Goal: Transaction & Acquisition: Purchase product/service

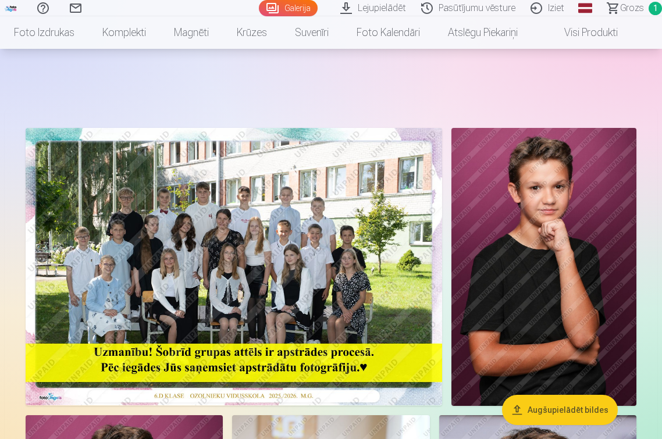
scroll to position [1106, 0]
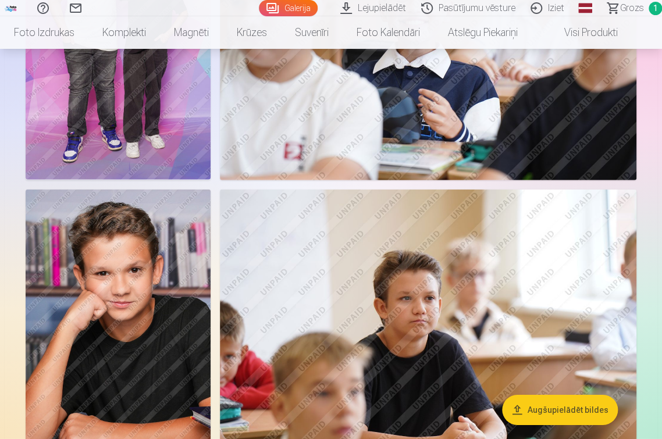
click at [414, 301] on img at bounding box center [428, 329] width 417 height 278
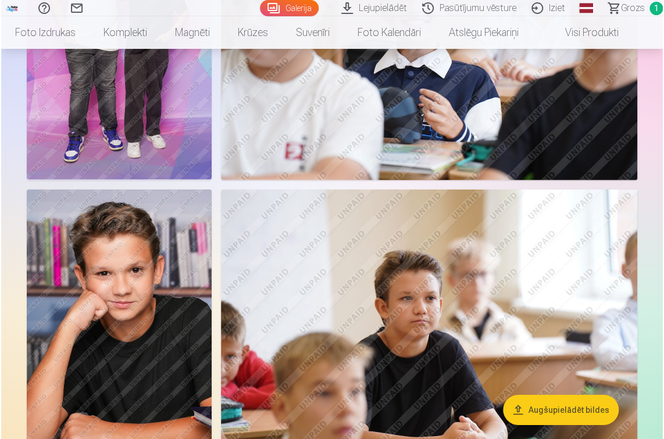
scroll to position [1110, 0]
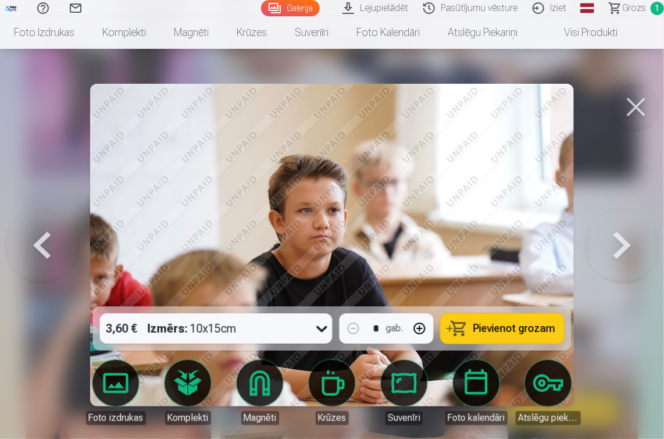
click at [638, 107] on button at bounding box center [636, 107] width 47 height 47
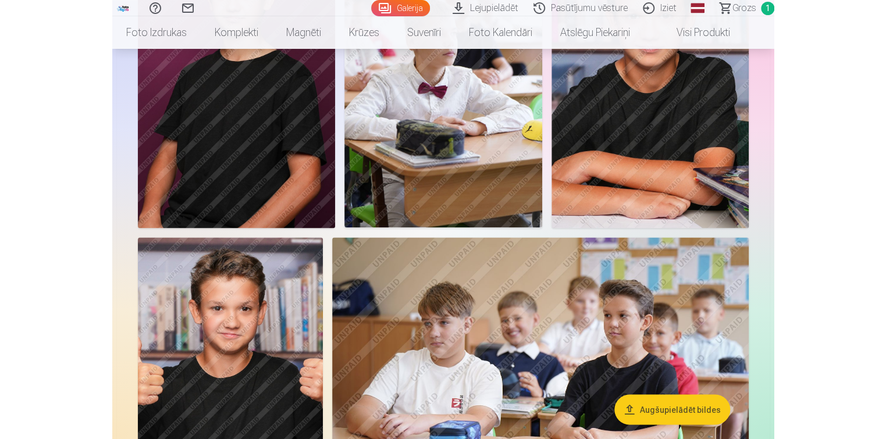
scroll to position [349, 0]
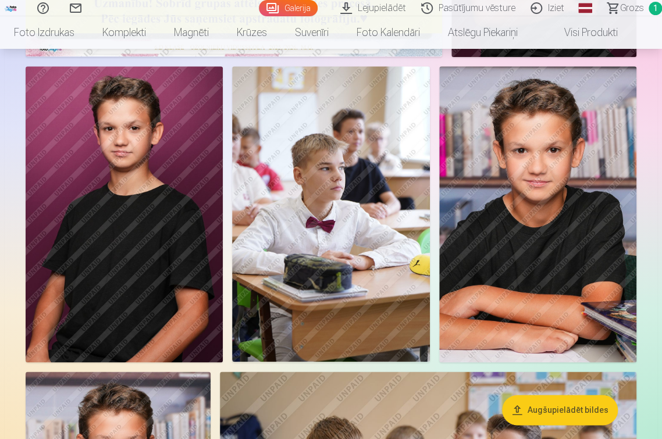
click at [161, 234] on img at bounding box center [124, 214] width 197 height 296
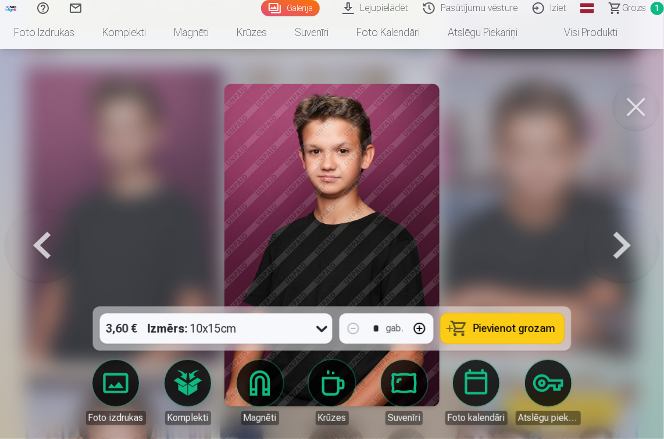
click at [630, 110] on button at bounding box center [636, 107] width 47 height 47
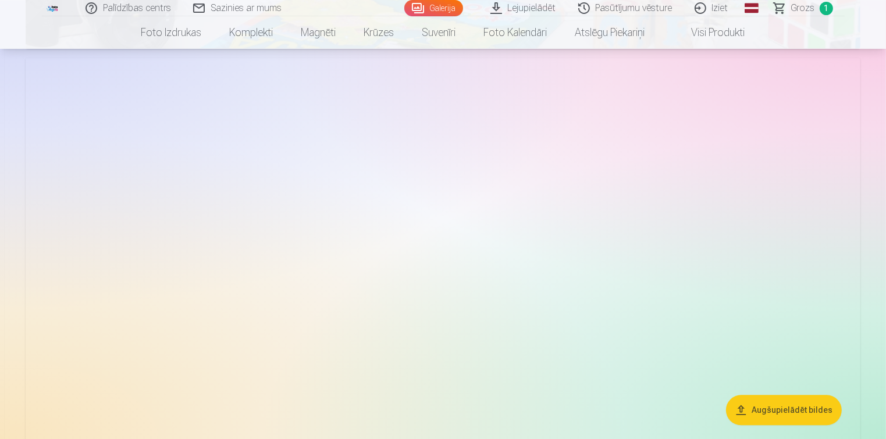
scroll to position [2735, 0]
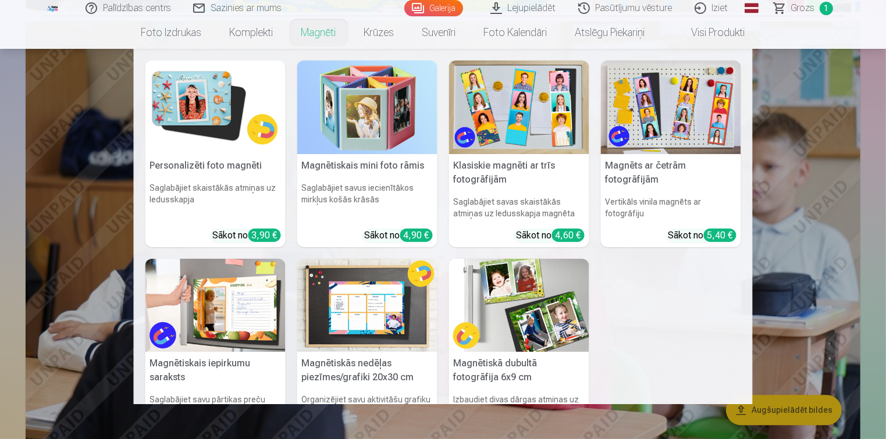
click at [662, 108] on img at bounding box center [671, 108] width 140 height 94
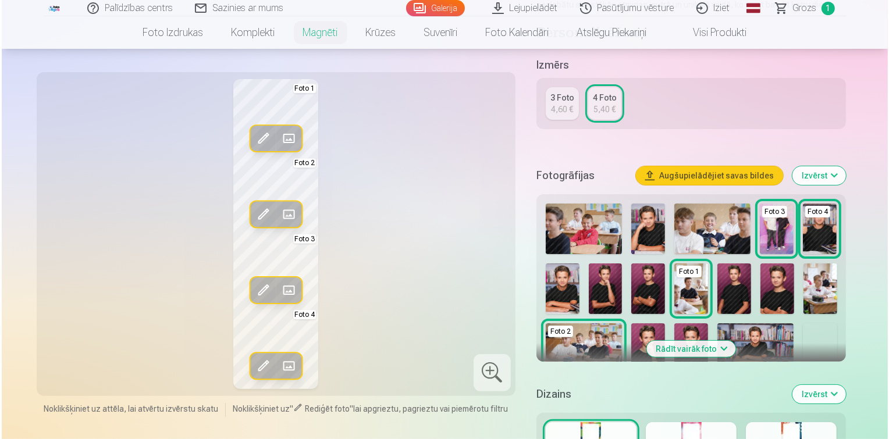
scroll to position [233, 0]
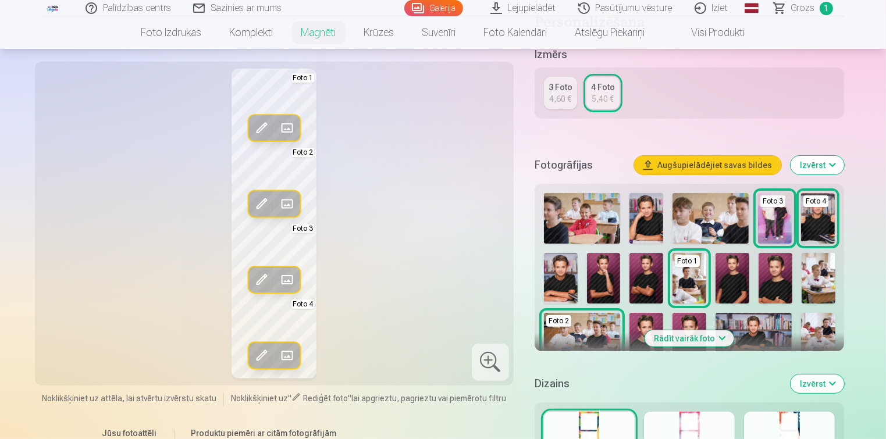
click at [662, 342] on button "Rādīt vairāk foto" at bounding box center [689, 338] width 89 height 16
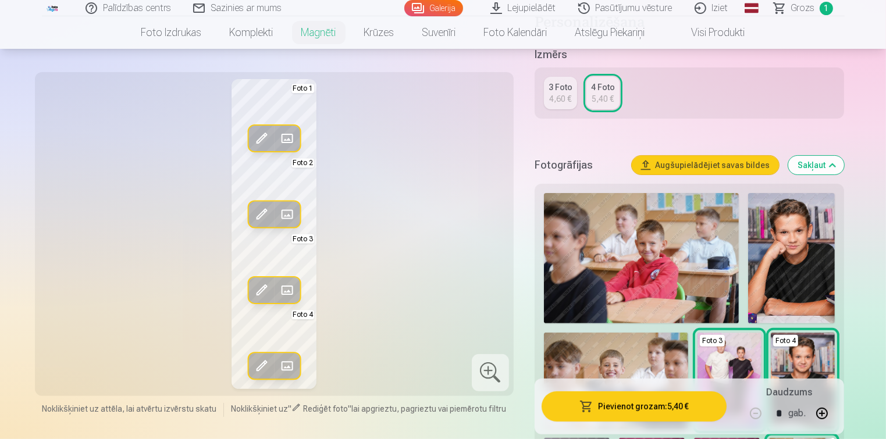
click at [662, 282] on img at bounding box center [791, 258] width 87 height 130
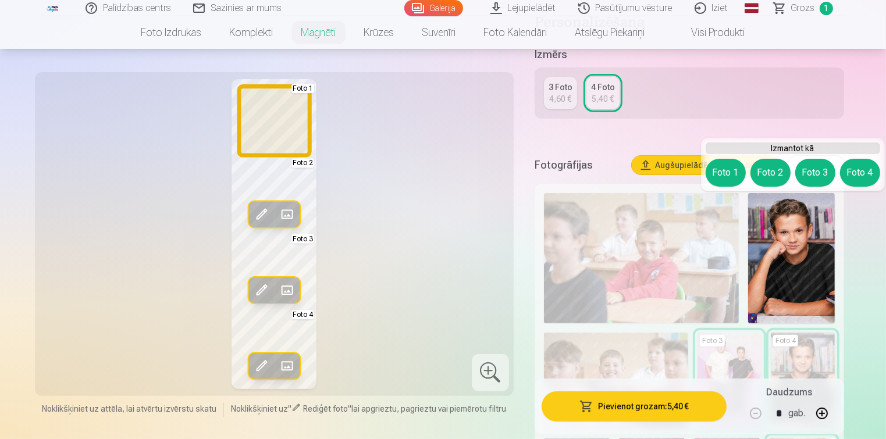
click at [662, 176] on button "Foto 1" at bounding box center [726, 173] width 40 height 28
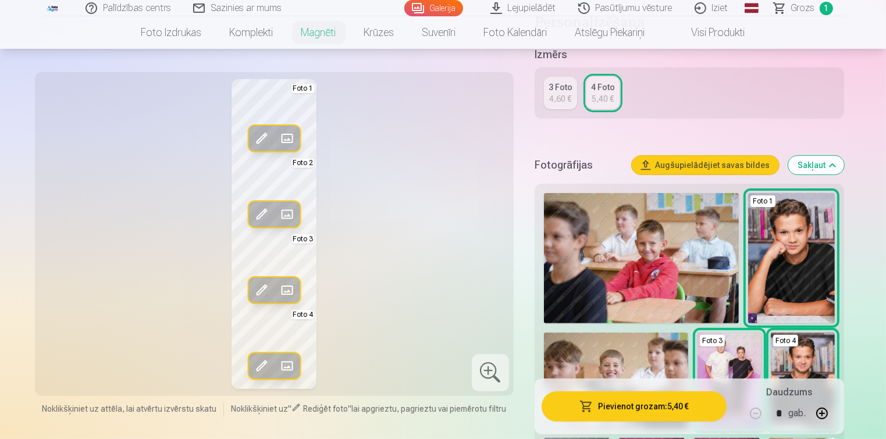
click at [293, 211] on span at bounding box center [287, 214] width 19 height 19
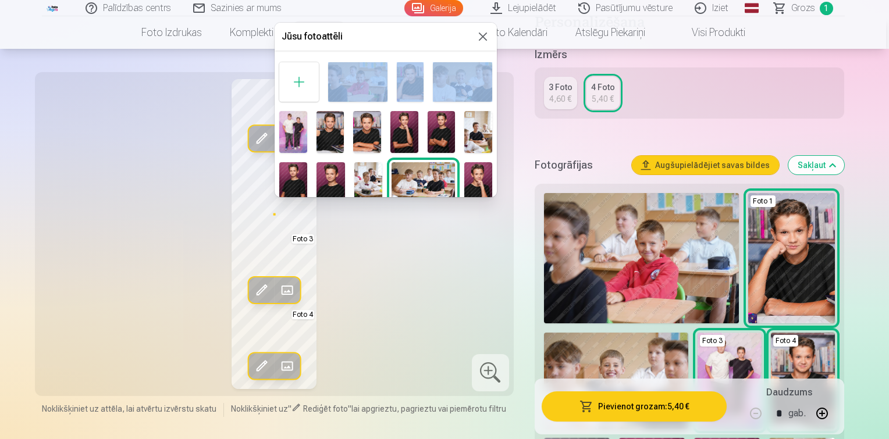
drag, startPoint x: 416, startPoint y: 41, endPoint x: 488, endPoint y: 72, distance: 78.5
click at [488, 72] on div "Jūsu fotoattēli Foto 2" at bounding box center [386, 110] width 222 height 175
drag, startPoint x: 488, startPoint y: 72, endPoint x: 391, endPoint y: 49, distance: 99.9
click at [391, 49] on div "Jūsu fotoattēli" at bounding box center [386, 37] width 222 height 28
click at [365, 80] on img at bounding box center [357, 82] width 59 height 40
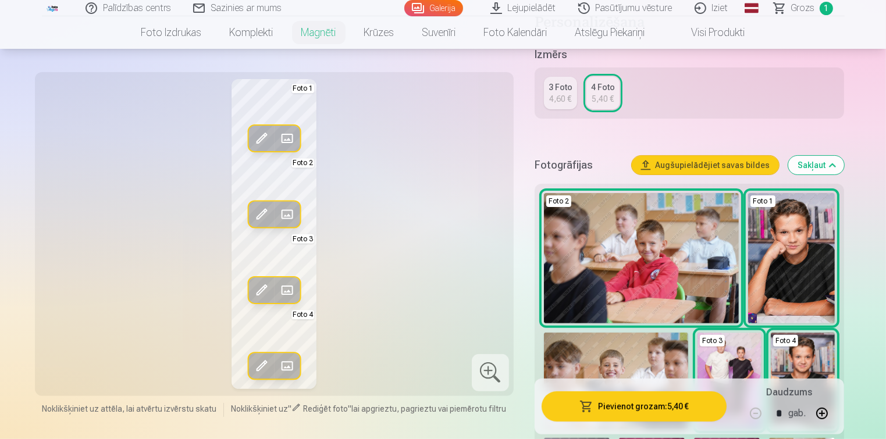
click at [290, 216] on span at bounding box center [287, 214] width 19 height 19
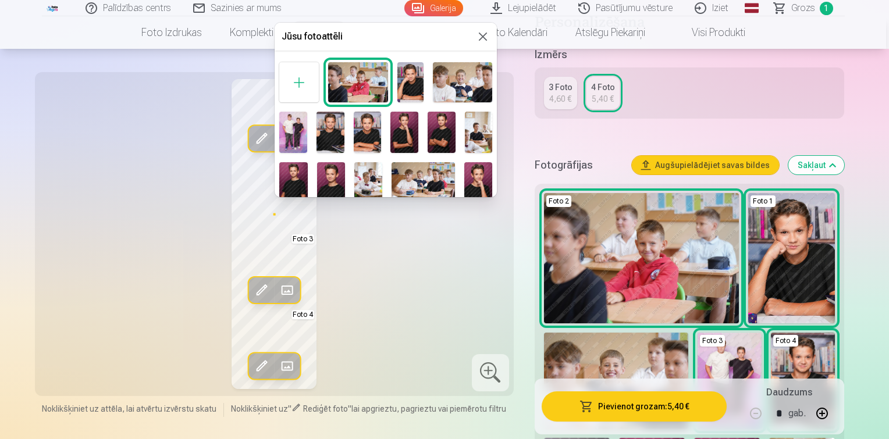
click at [397, 142] on img at bounding box center [404, 133] width 28 height 42
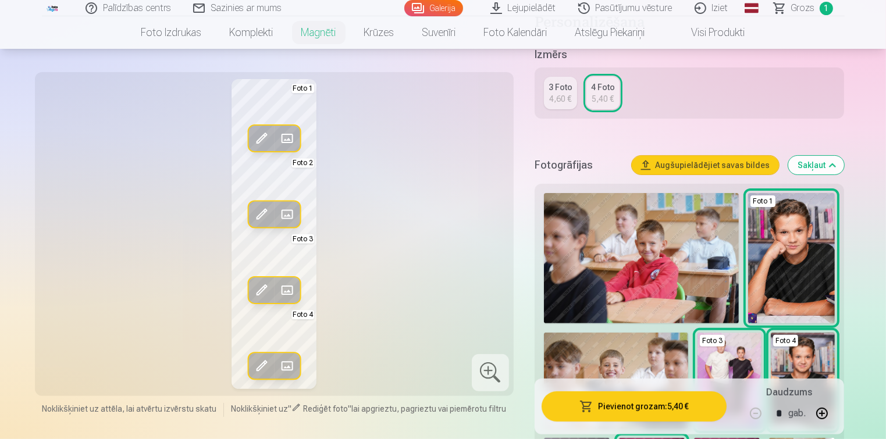
click at [293, 293] on span at bounding box center [287, 290] width 19 height 19
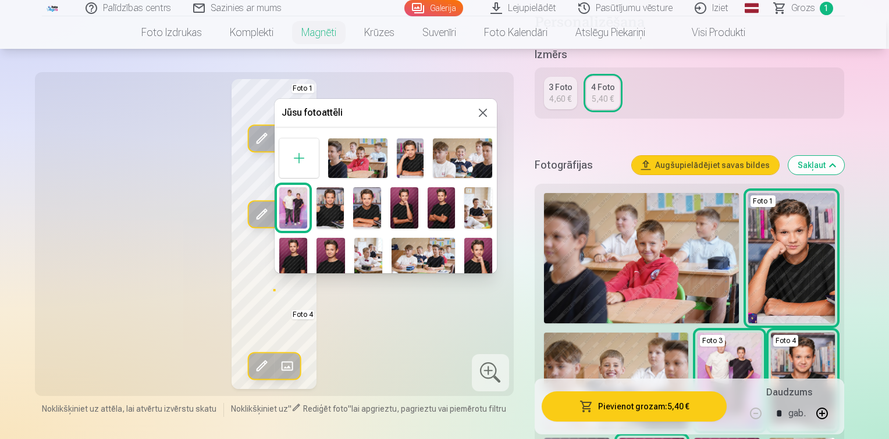
click at [408, 330] on div at bounding box center [444, 219] width 889 height 439
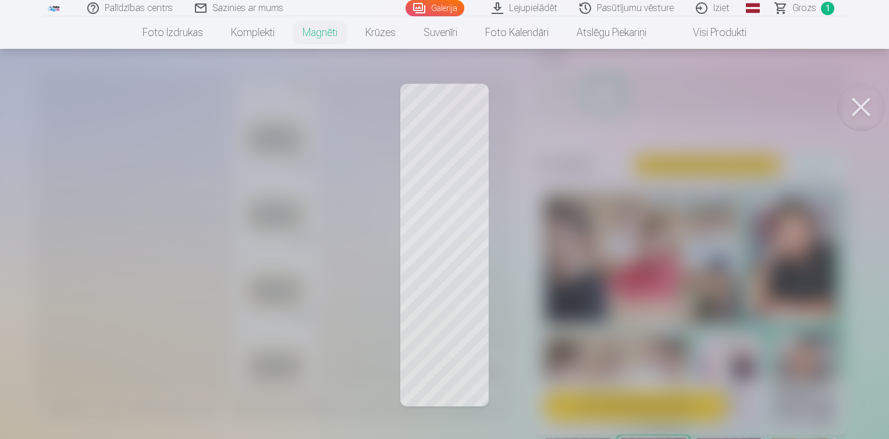
click at [662, 102] on button at bounding box center [861, 107] width 47 height 47
click at [442, 276] on div at bounding box center [444, 219] width 889 height 439
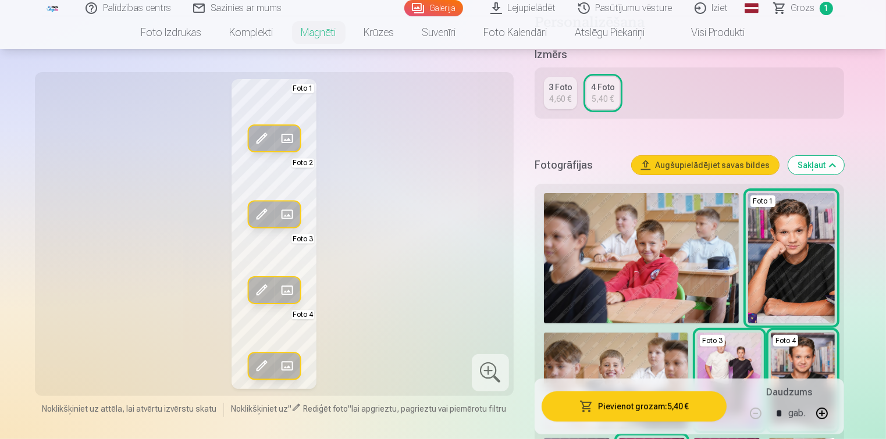
click at [261, 293] on span at bounding box center [261, 290] width 19 height 19
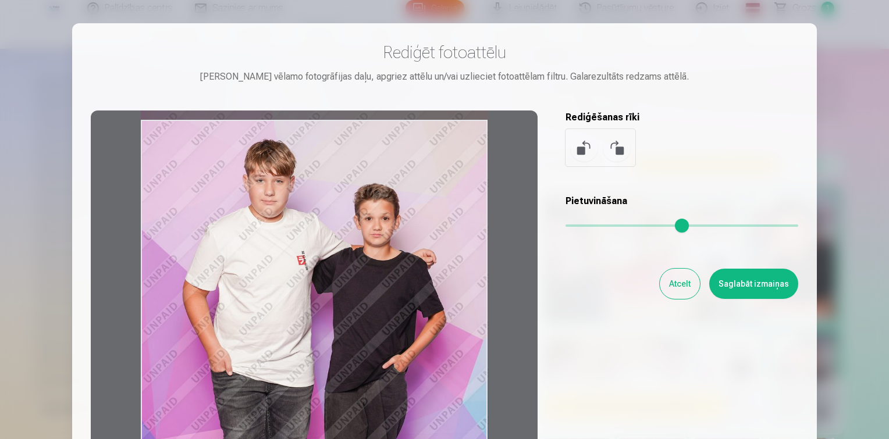
drag, startPoint x: 438, startPoint y: 242, endPoint x: 442, endPoint y: 255, distance: 14.0
click at [442, 255] on div at bounding box center [314, 293] width 447 height 365
click at [662, 285] on button "Saglabāt izmaiņas" at bounding box center [753, 284] width 89 height 30
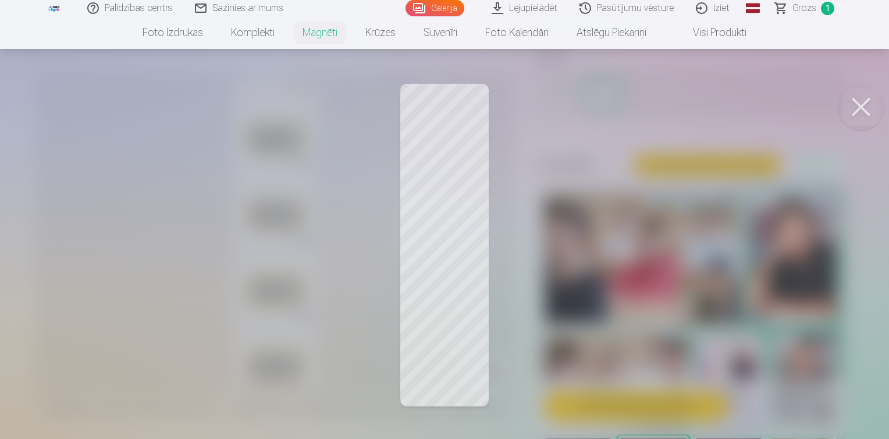
click at [662, 112] on button at bounding box center [861, 107] width 47 height 47
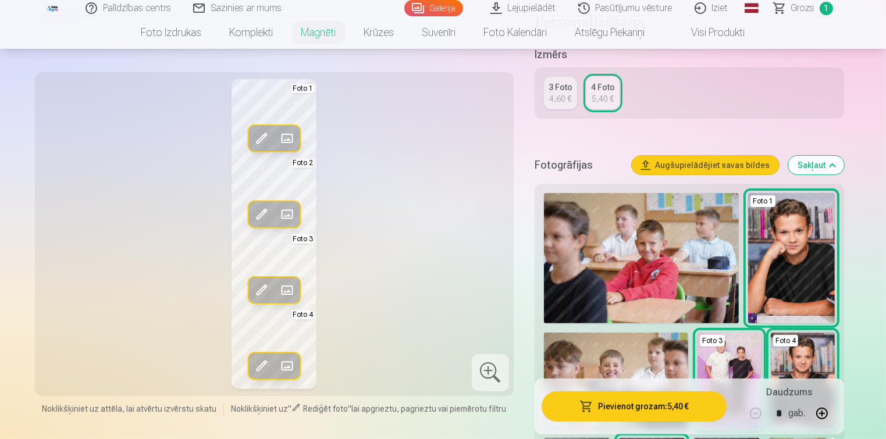
click at [261, 364] on span at bounding box center [261, 366] width 19 height 19
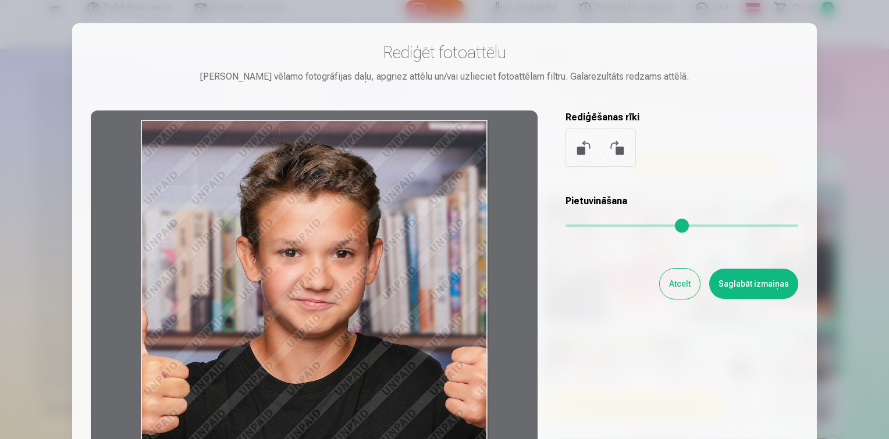
drag, startPoint x: 416, startPoint y: 298, endPoint x: 417, endPoint y: 310, distance: 11.7
click at [417, 310] on div at bounding box center [314, 293] width 447 height 365
click at [662, 280] on button "Saglabāt izmaiņas" at bounding box center [753, 284] width 89 height 30
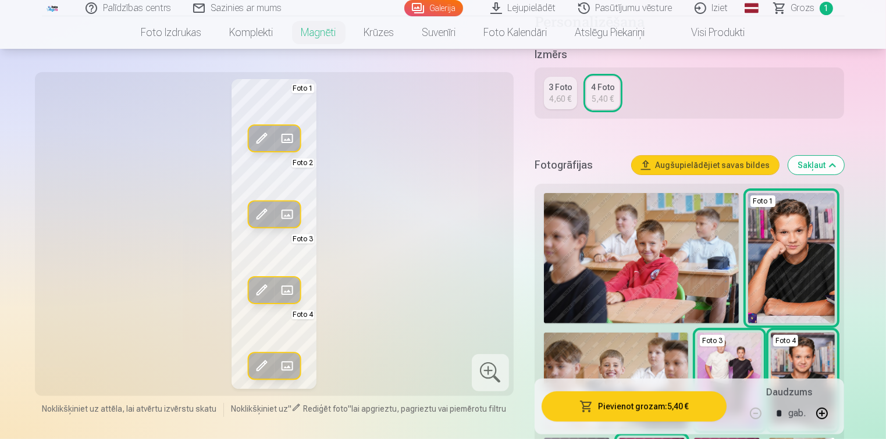
click at [655, 408] on button "Pievienot grozam : 5,40 €" at bounding box center [635, 407] width 186 height 30
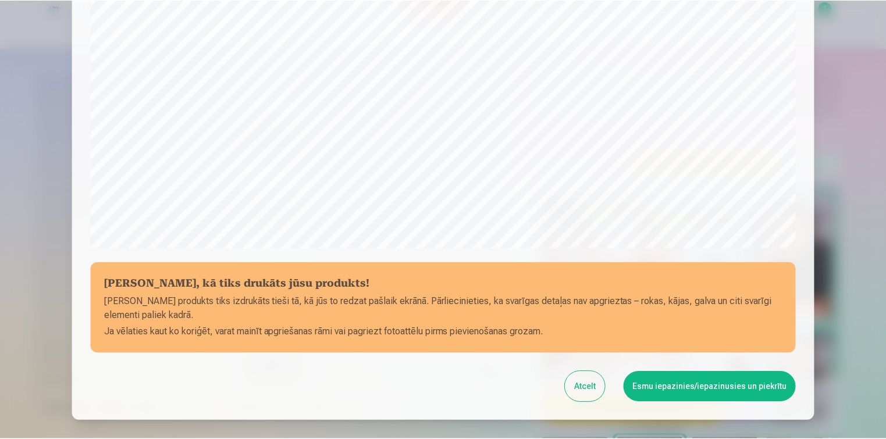
scroll to position [398, 0]
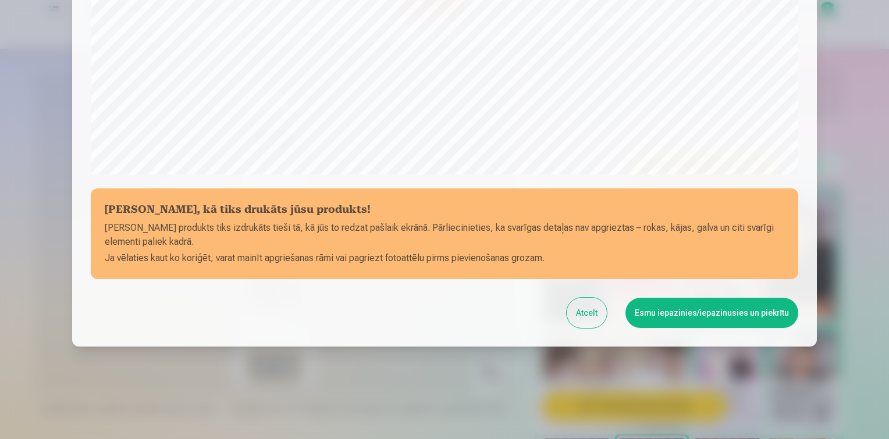
click at [662, 315] on button "Esmu iepazinies/iepazinusies un piekrītu" at bounding box center [711, 313] width 173 height 30
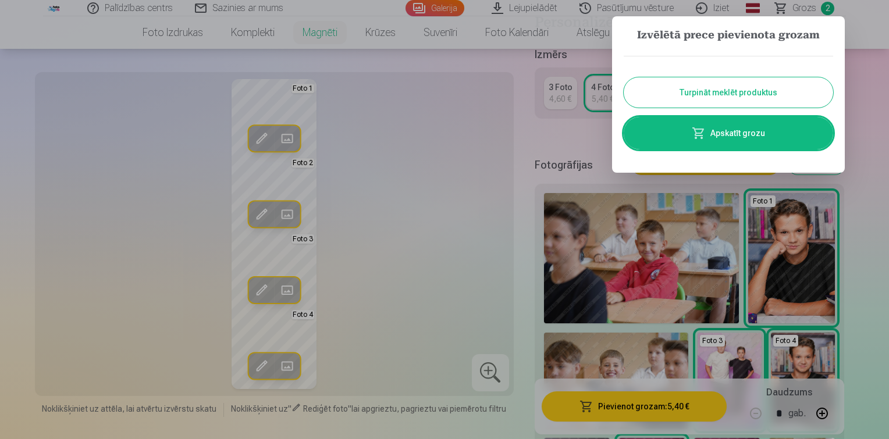
click at [662, 95] on button "Turpināt meklēt produktus" at bounding box center [728, 92] width 209 height 30
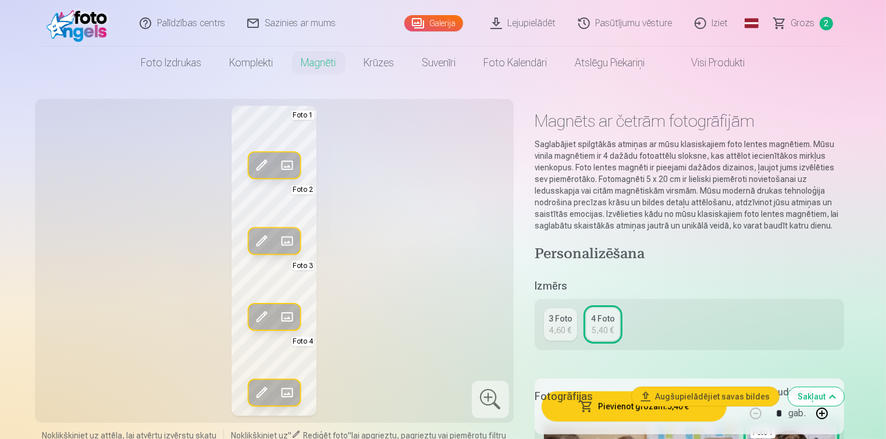
scroll to position [0, 0]
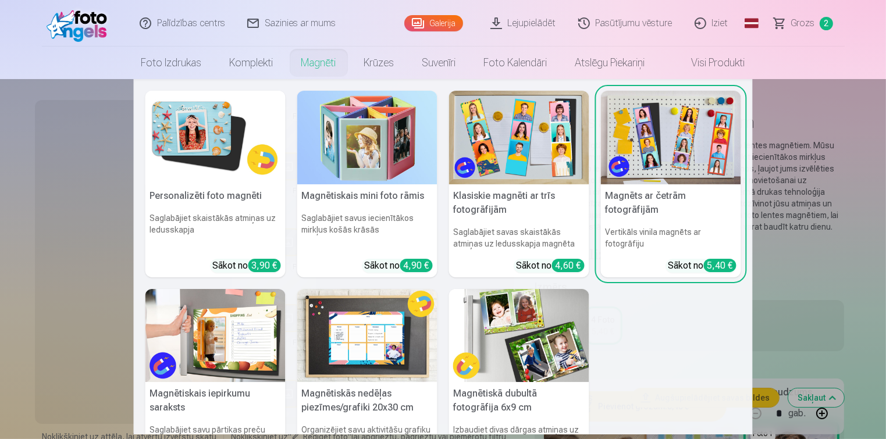
click at [205, 125] on img at bounding box center [215, 138] width 140 height 94
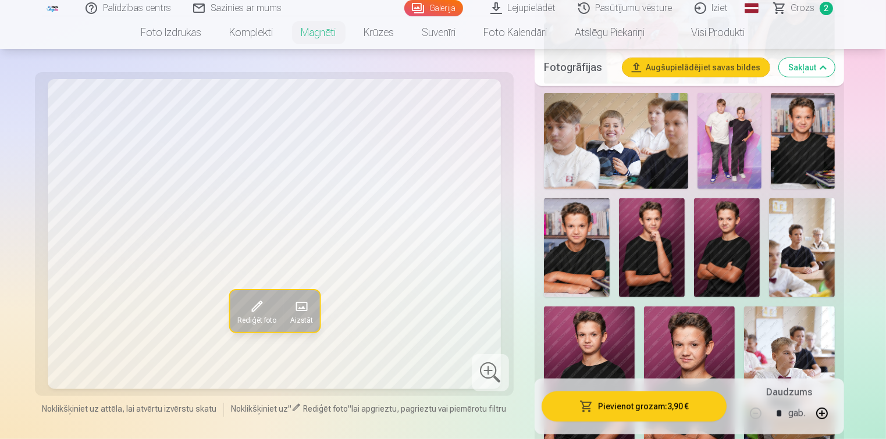
scroll to position [524, 0]
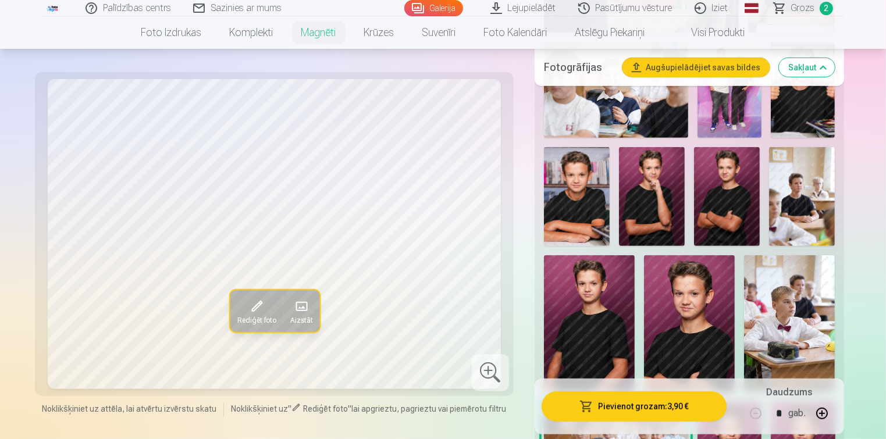
click at [598, 203] on img at bounding box center [577, 196] width 66 height 99
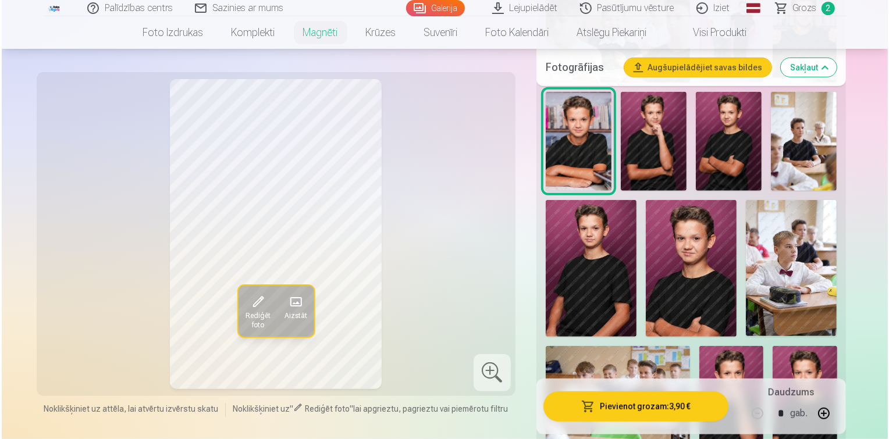
scroll to position [582, 0]
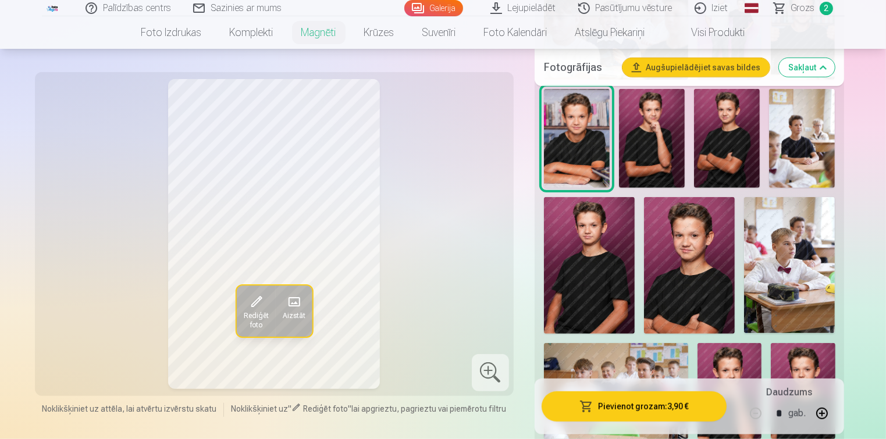
click at [662, 414] on button "Pievienot grozam : 3,90 €" at bounding box center [635, 407] width 186 height 30
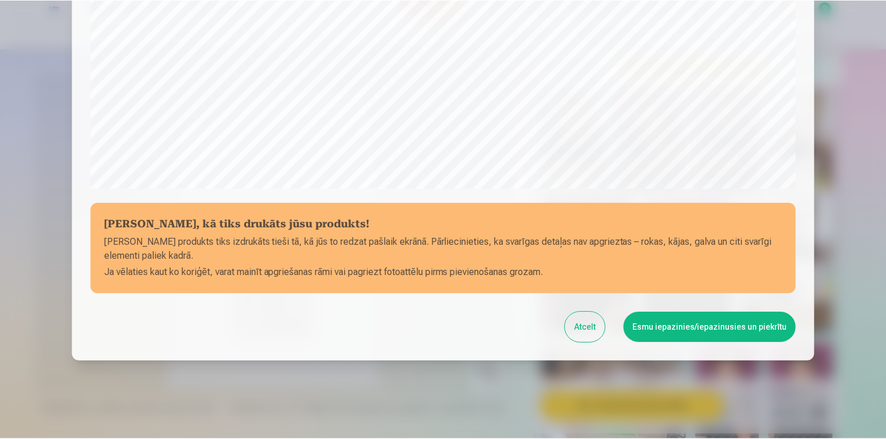
scroll to position [398, 0]
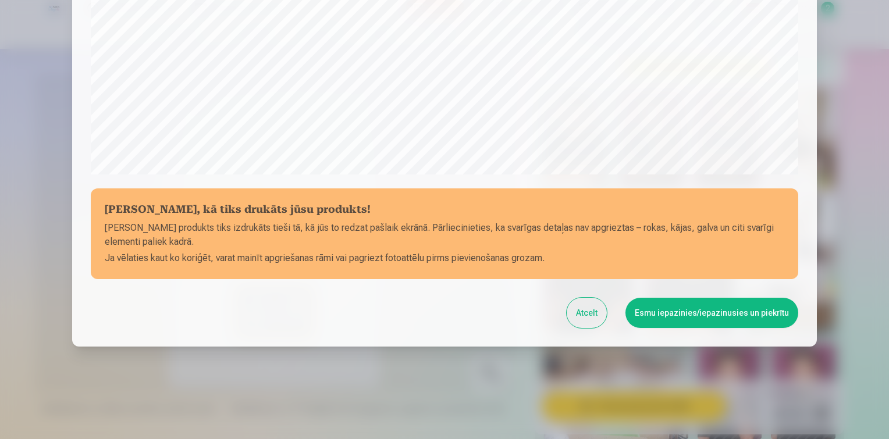
click at [662, 303] on button "Esmu iepazinies/iepazinusies un piekrītu" at bounding box center [711, 313] width 173 height 30
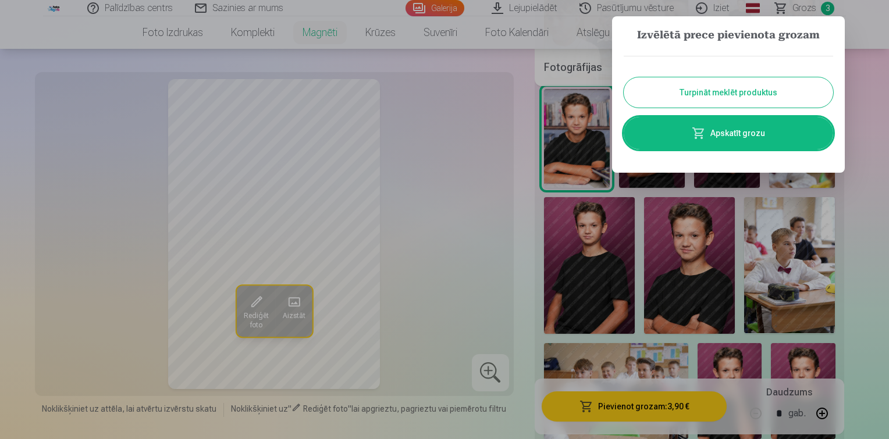
click at [662, 84] on div at bounding box center [444, 219] width 889 height 439
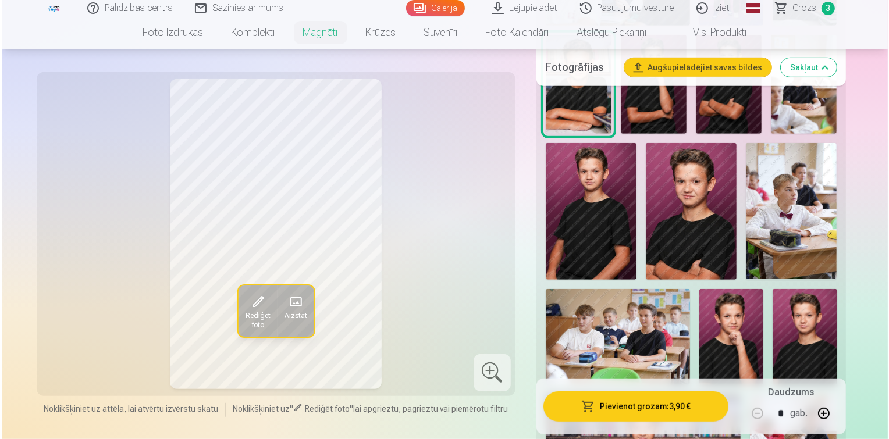
scroll to position [640, 0]
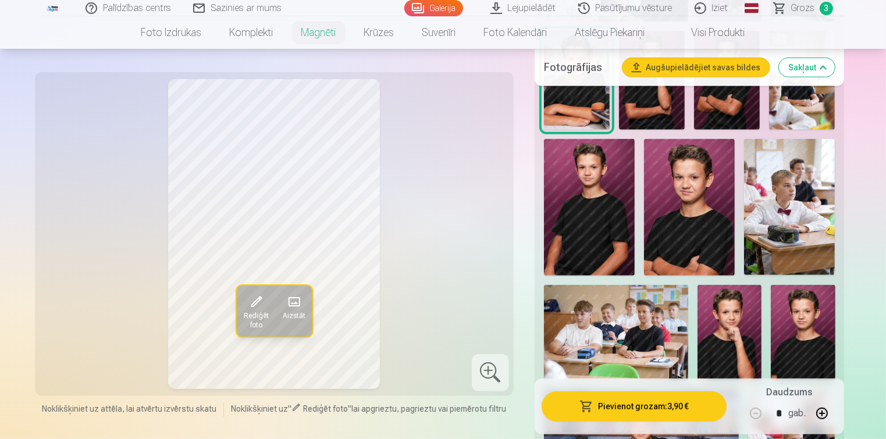
click at [662, 245] on img at bounding box center [689, 207] width 91 height 136
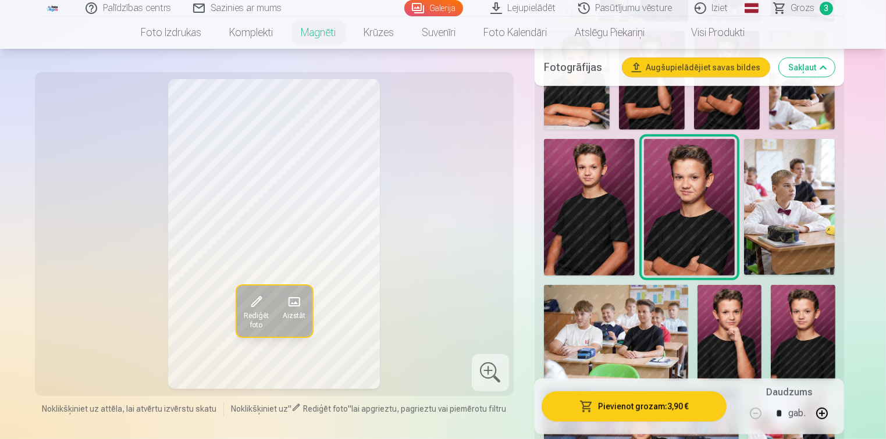
click at [610, 404] on button "Pievienot grozam : 3,90 €" at bounding box center [635, 407] width 186 height 30
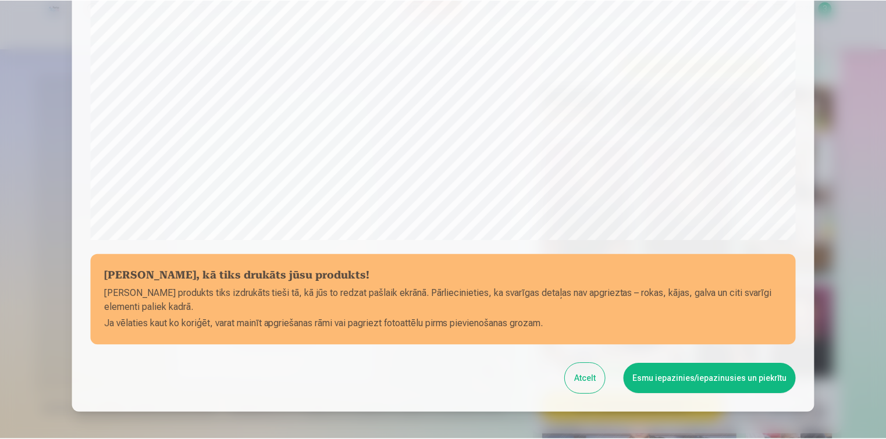
scroll to position [398, 0]
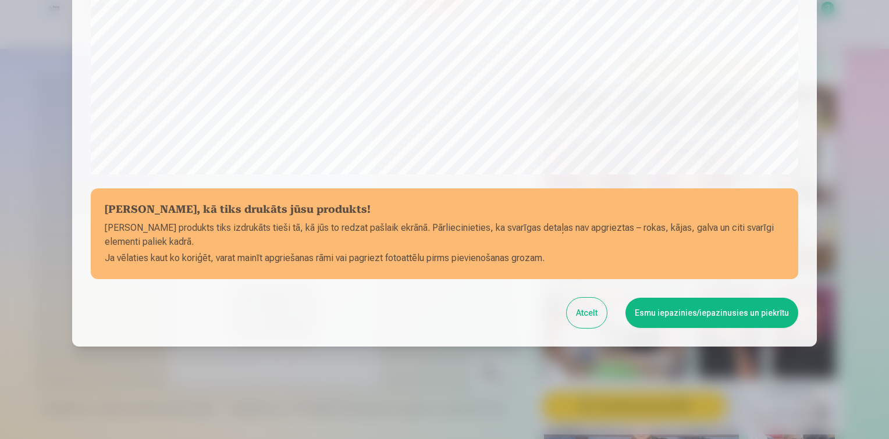
click at [662, 317] on button "Esmu iepazinies/iepazinusies un piekrītu" at bounding box center [711, 313] width 173 height 30
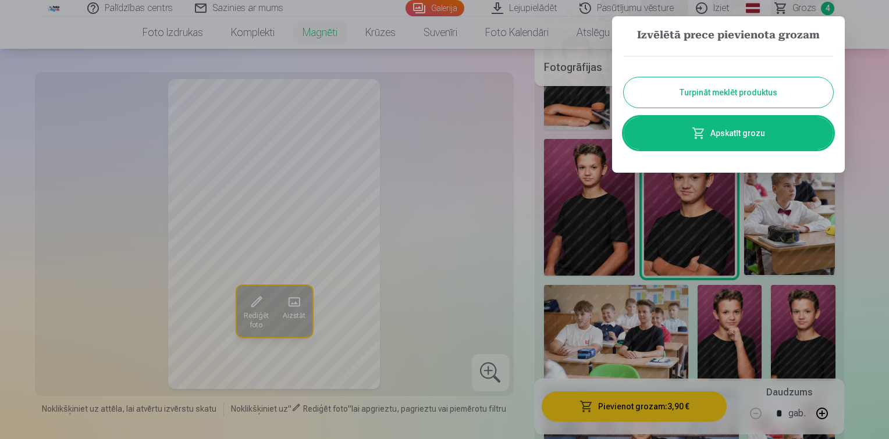
click at [662, 249] on div at bounding box center [444, 219] width 889 height 439
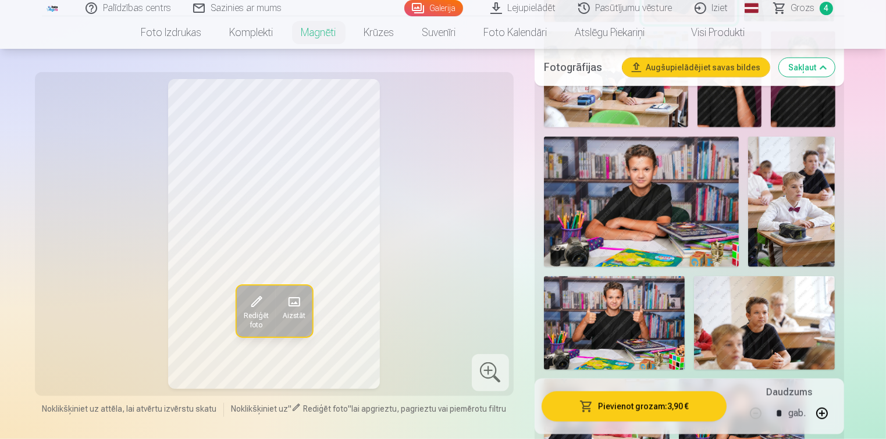
scroll to position [931, 0]
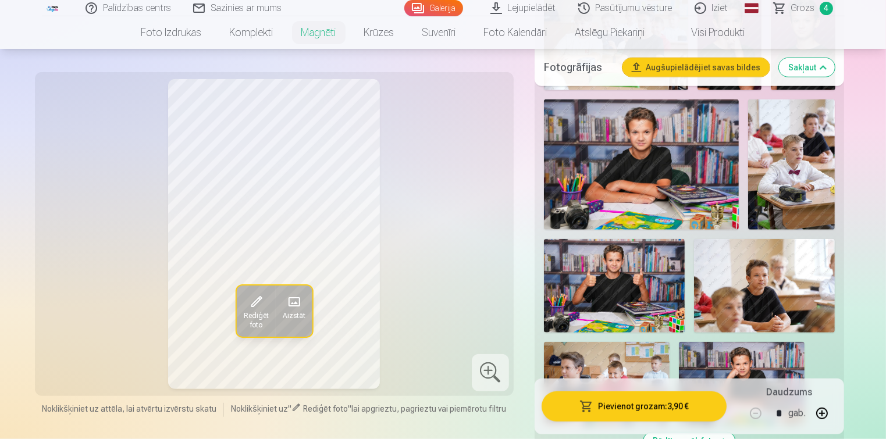
click at [662, 187] on img at bounding box center [641, 164] width 195 height 130
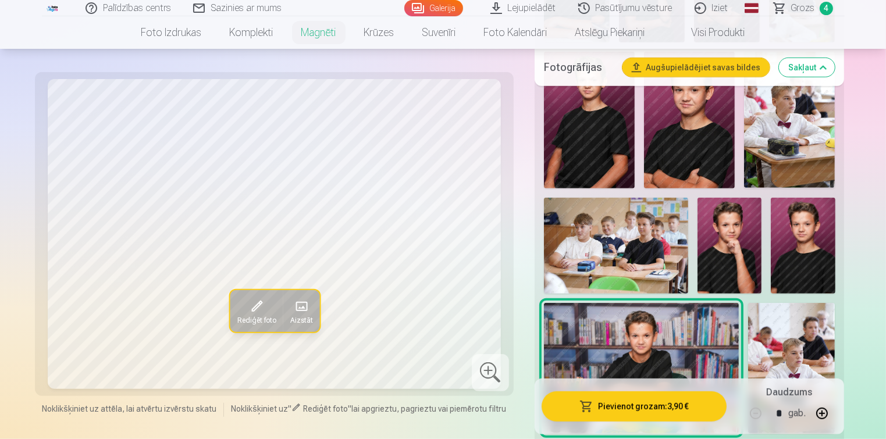
scroll to position [698, 0]
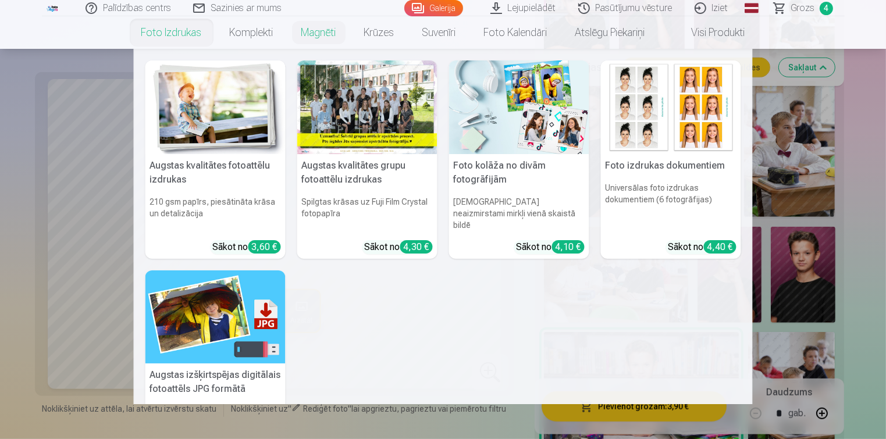
click at [212, 306] on img at bounding box center [215, 318] width 140 height 94
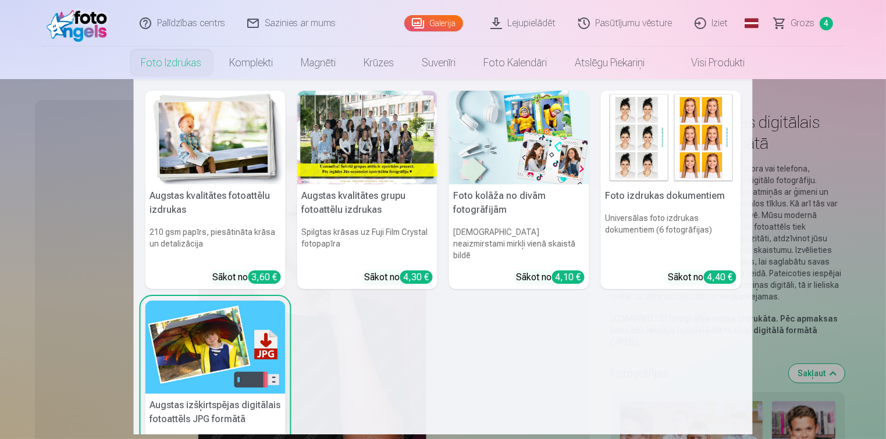
click at [223, 319] on img at bounding box center [215, 348] width 140 height 94
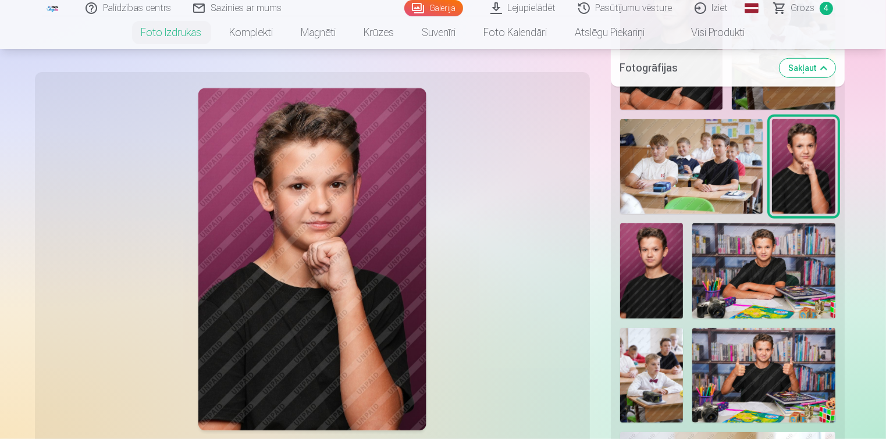
scroll to position [873, 0]
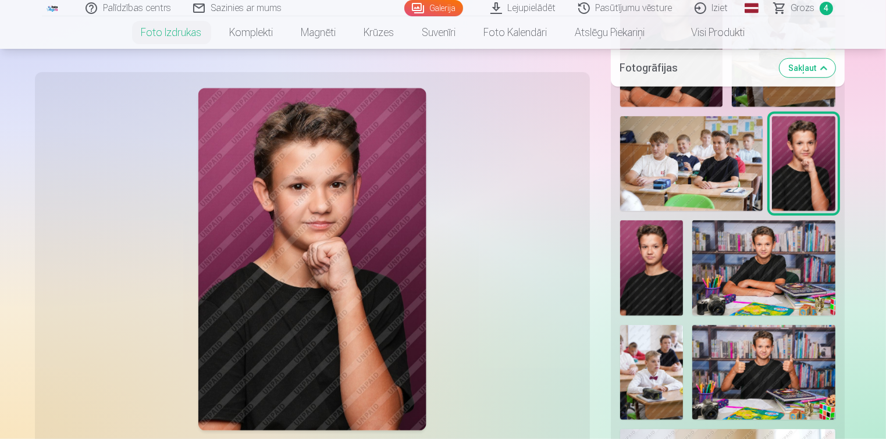
click at [662, 271] on img at bounding box center [763, 268] width 143 height 95
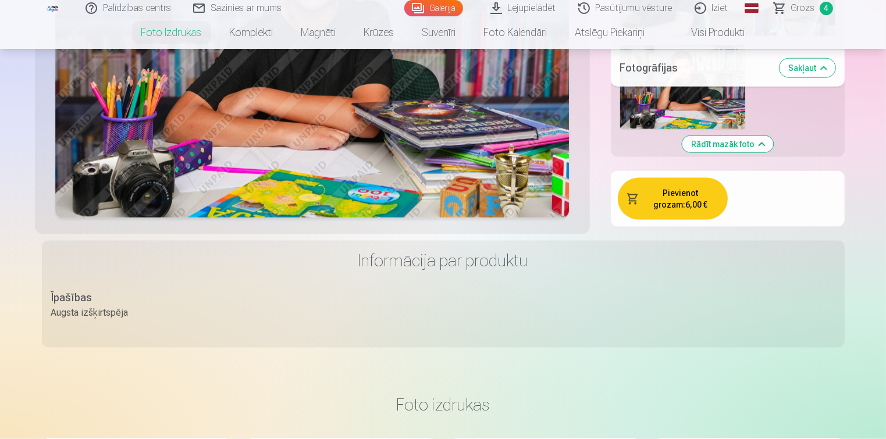
scroll to position [1571, 0]
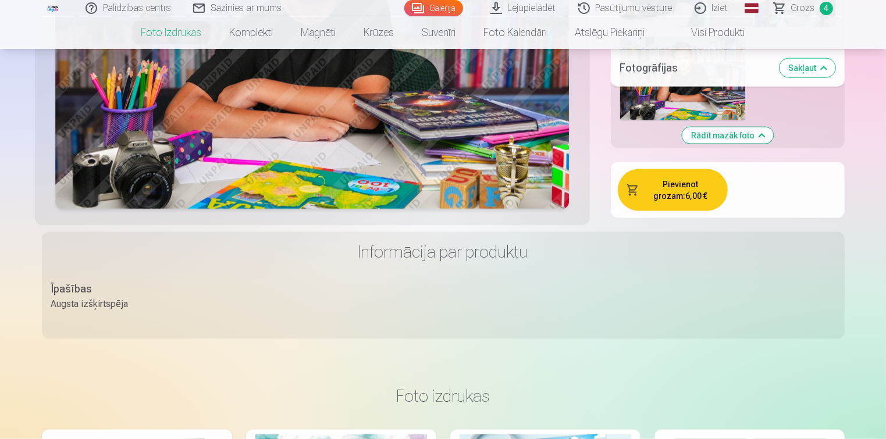
click at [662, 184] on button "Pievienot grozam : 6,00 €" at bounding box center [673, 190] width 110 height 42
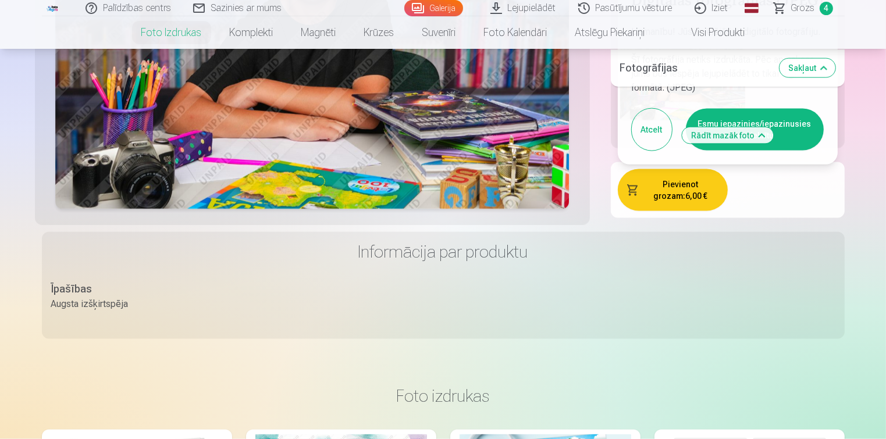
click at [662, 115] on button "Esmu iepazinies/iepazinusies un piekrītu" at bounding box center [755, 130] width 138 height 42
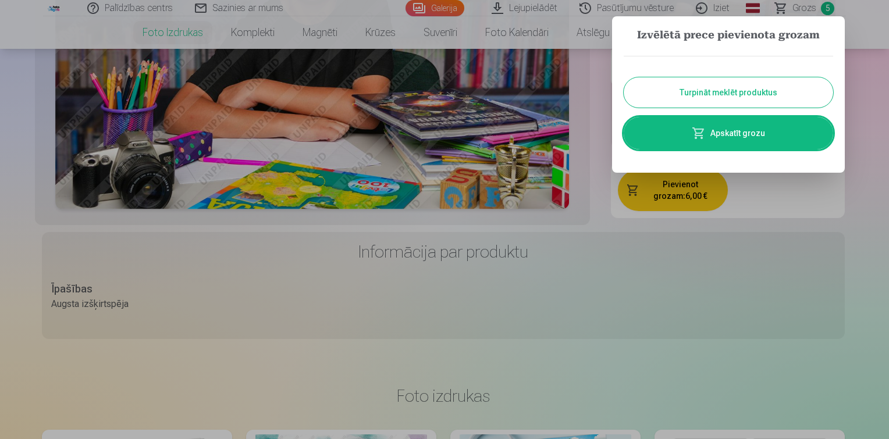
click at [662, 86] on button "Turpināt meklēt produktus" at bounding box center [728, 92] width 209 height 30
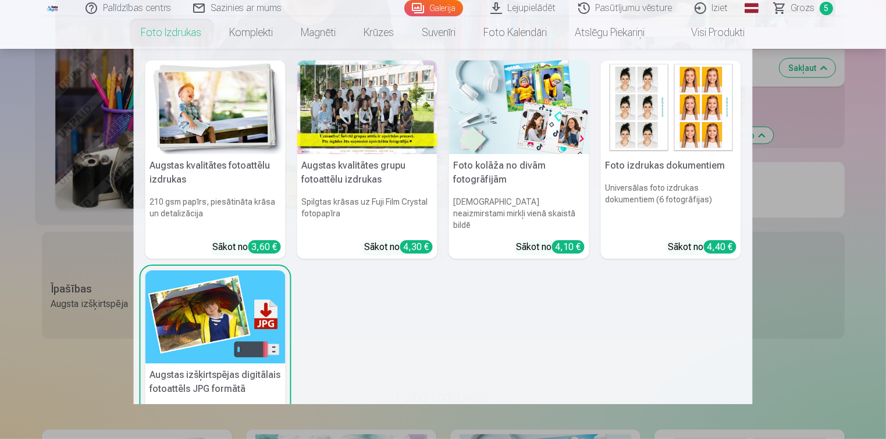
click at [358, 174] on h5 "Augstas kvalitātes grupu fotoattēlu izdrukas" at bounding box center [367, 172] width 140 height 37
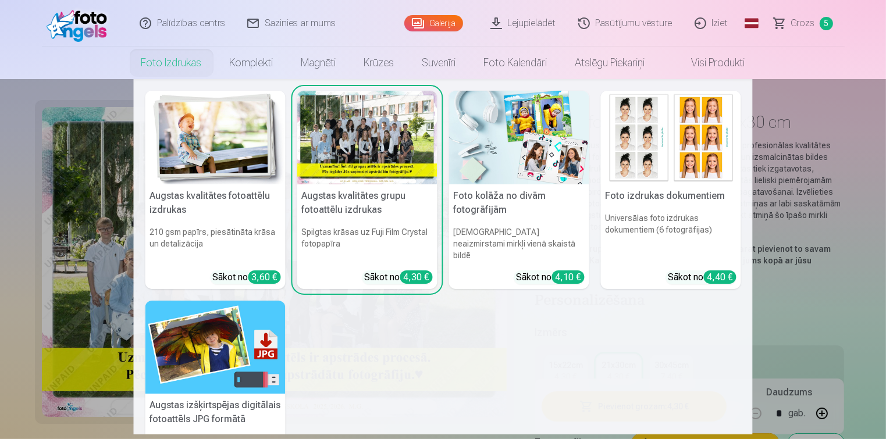
click at [662, 265] on nav "Augstas kvalitātes fotoattēlu izdrukas 210 gsm papīrs, piesātināta krāsa un det…" at bounding box center [443, 257] width 886 height 356
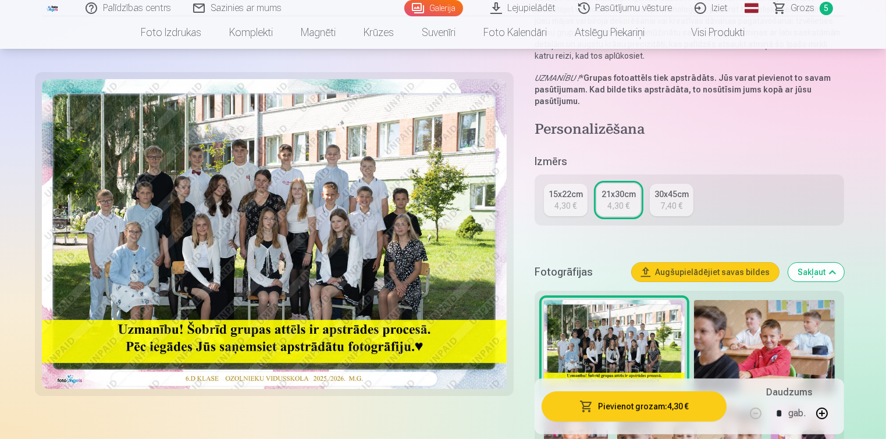
scroll to position [175, 0]
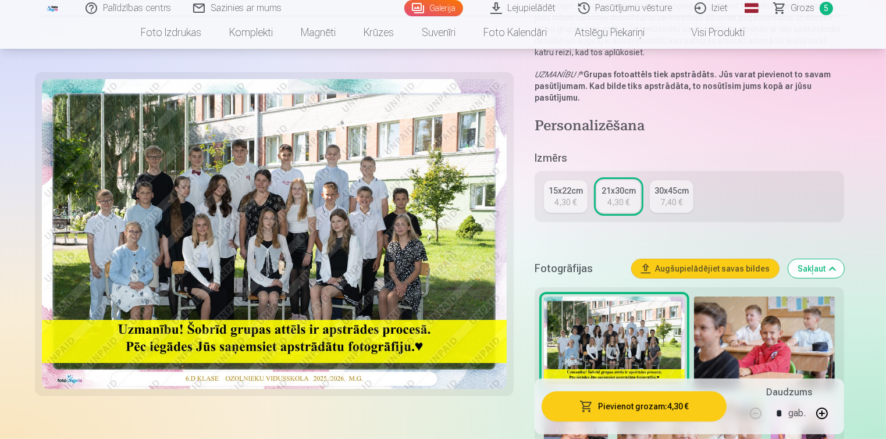
click at [561, 199] on div "4,30 €" at bounding box center [565, 203] width 22 height 12
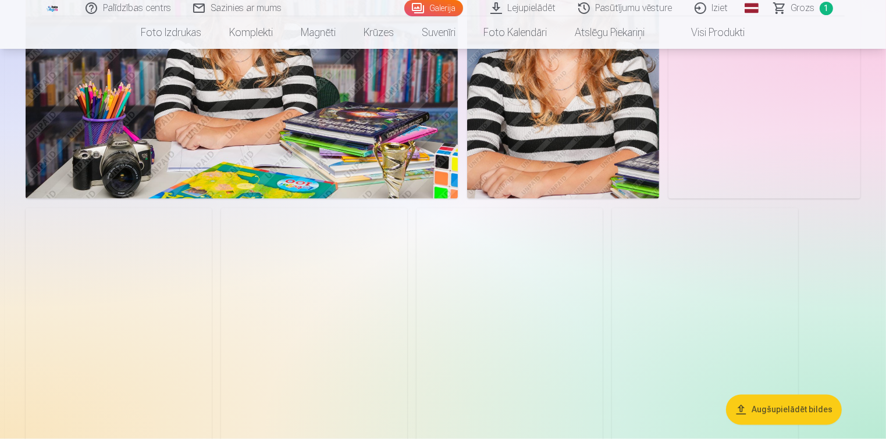
scroll to position [2095, 0]
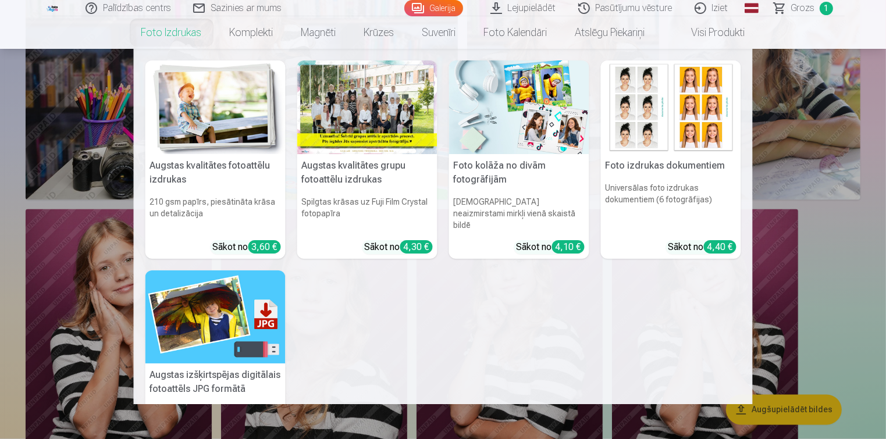
click at [209, 321] on img at bounding box center [215, 318] width 140 height 94
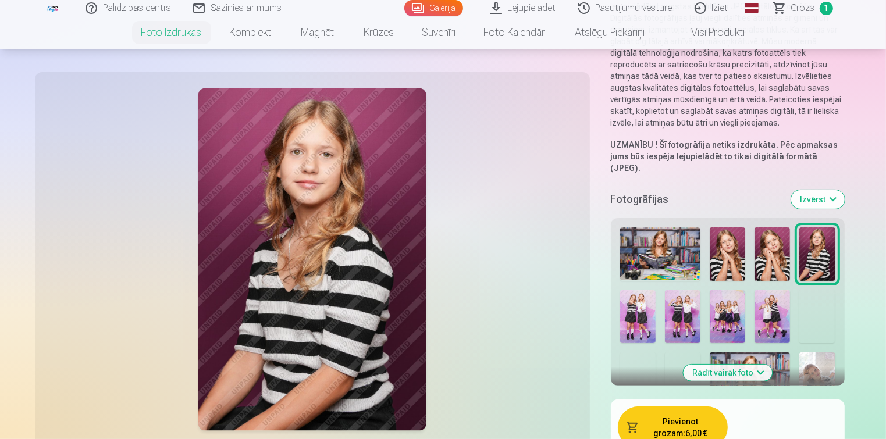
scroll to position [116, 0]
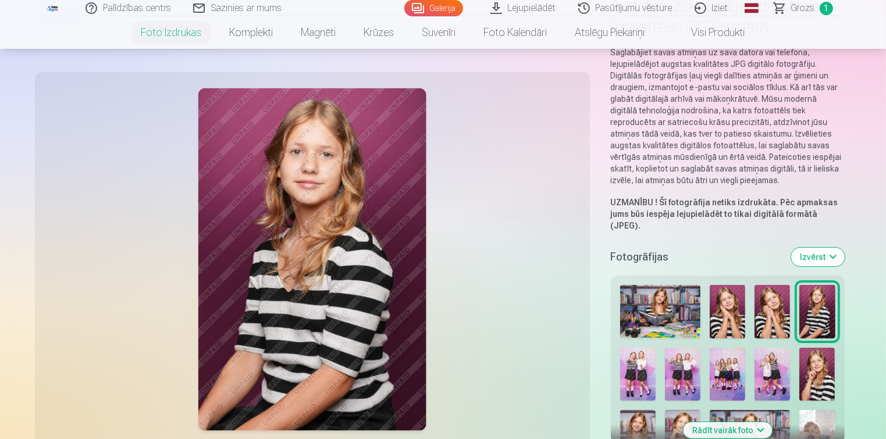
click at [804, 249] on button "Izvērst" at bounding box center [818, 257] width 54 height 19
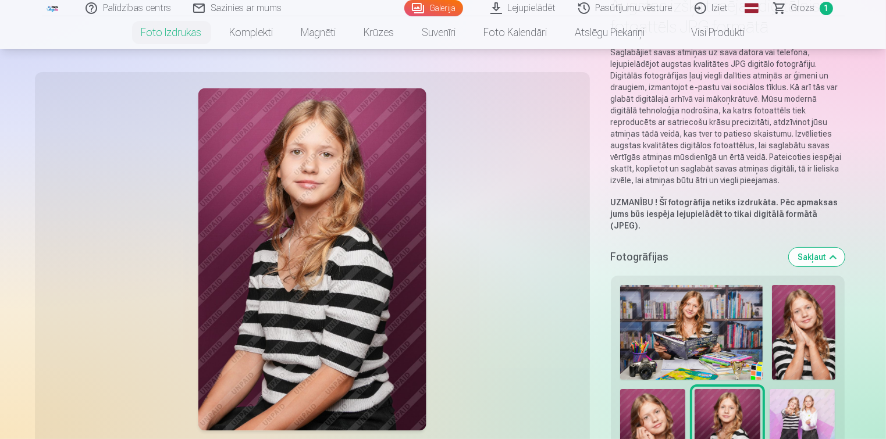
scroll to position [291, 0]
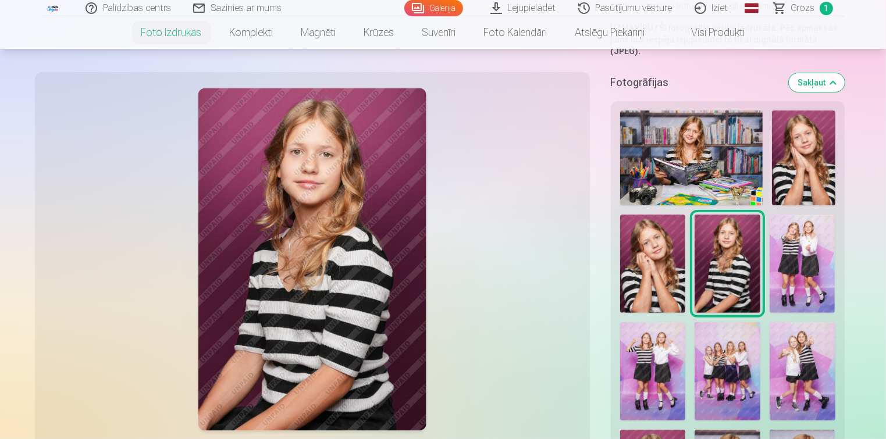
click at [706, 159] on img at bounding box center [691, 158] width 143 height 95
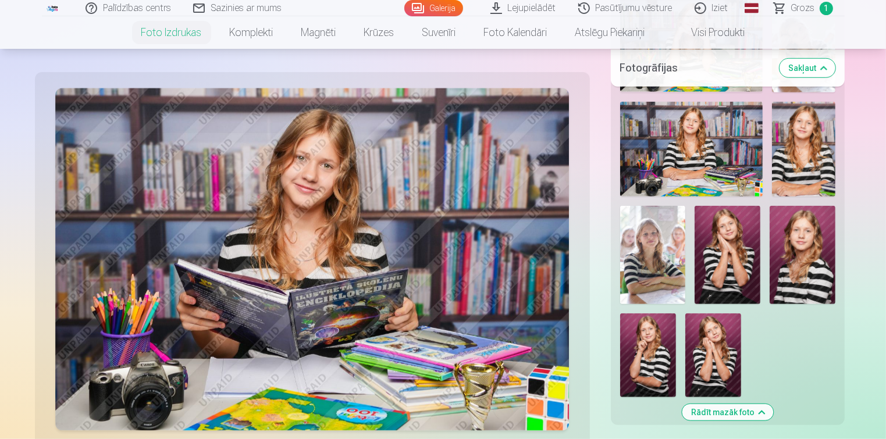
scroll to position [873, 0]
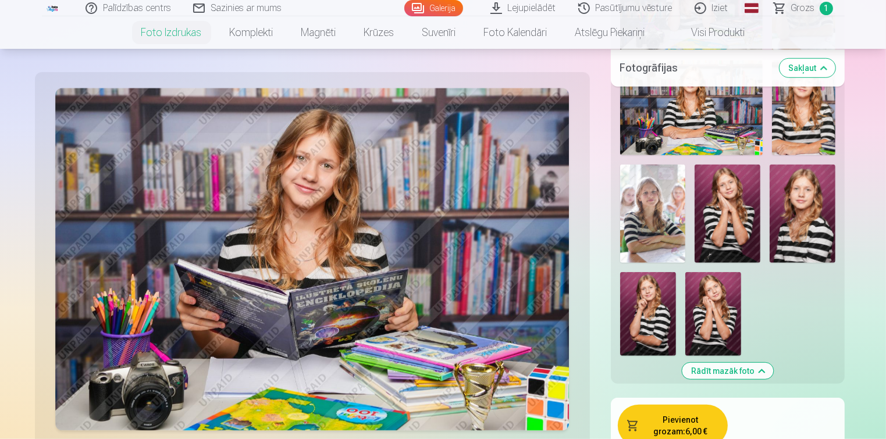
click at [685, 413] on button "Pievienot grozam : 6,00 €" at bounding box center [673, 426] width 110 height 42
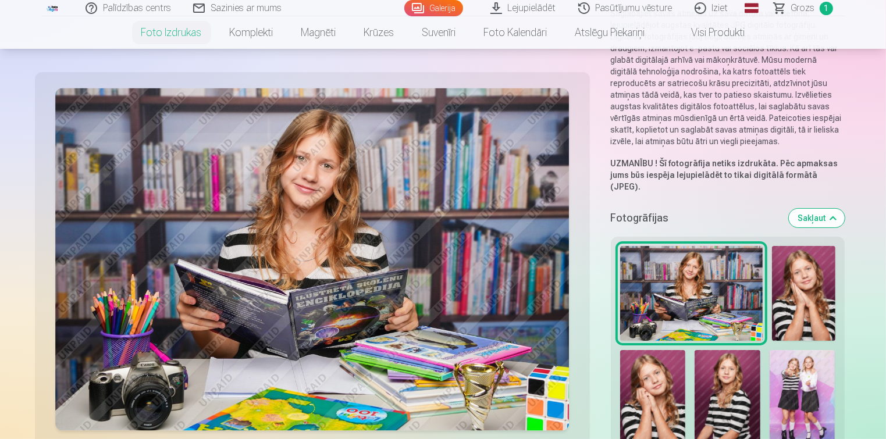
scroll to position [175, 0]
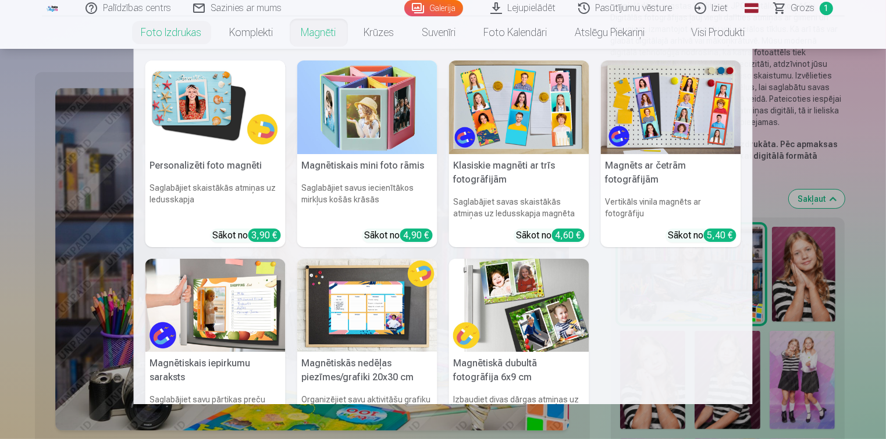
click at [206, 100] on img at bounding box center [215, 108] width 140 height 94
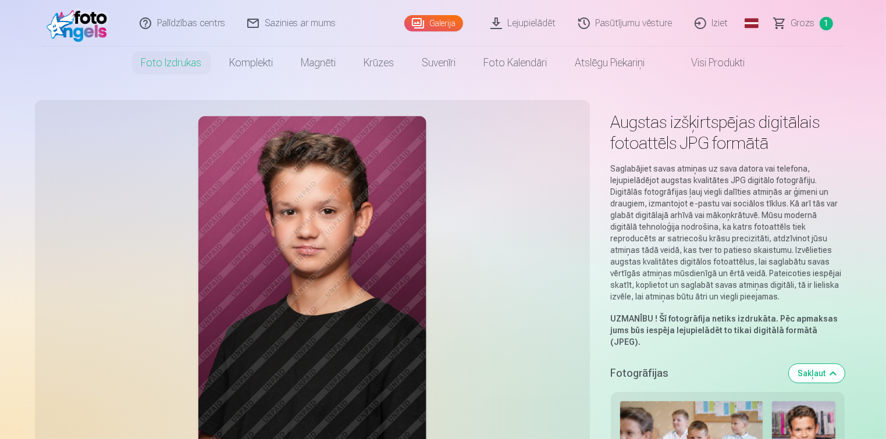
click at [802, 24] on span "Grozs" at bounding box center [803, 23] width 24 height 14
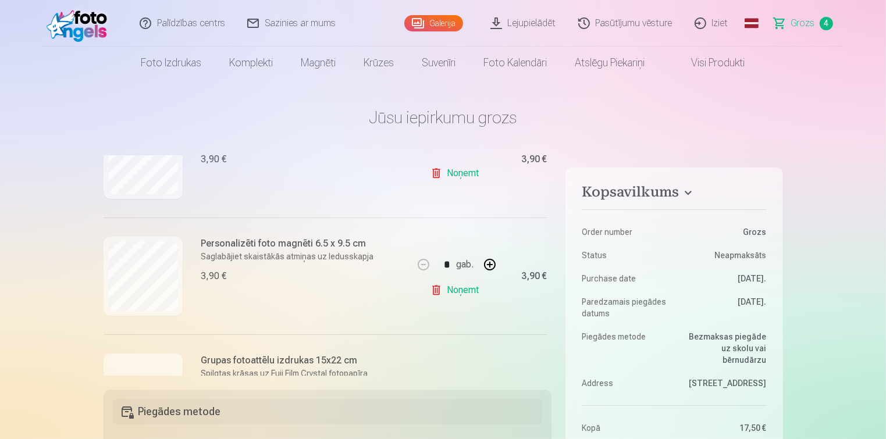
scroll to position [392, 0]
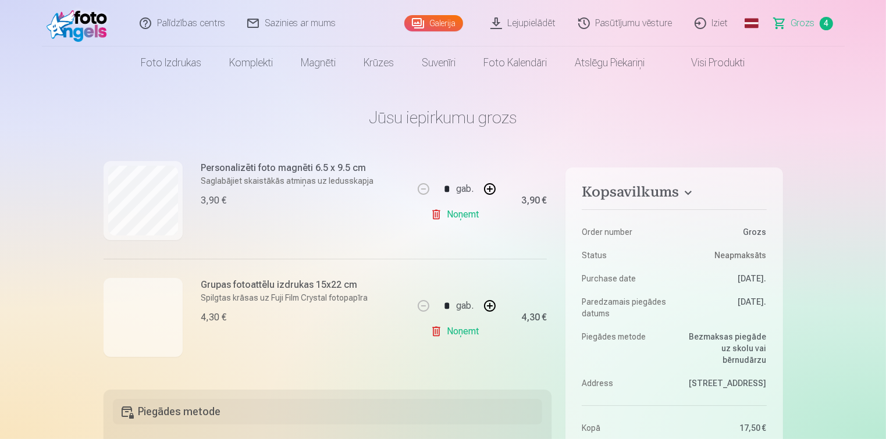
click at [449, 23] on link "Galerija" at bounding box center [433, 23] width 59 height 16
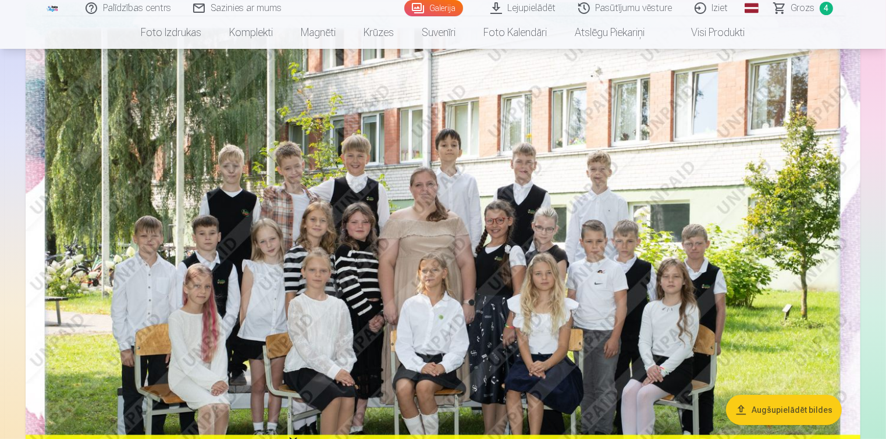
scroll to position [116, 0]
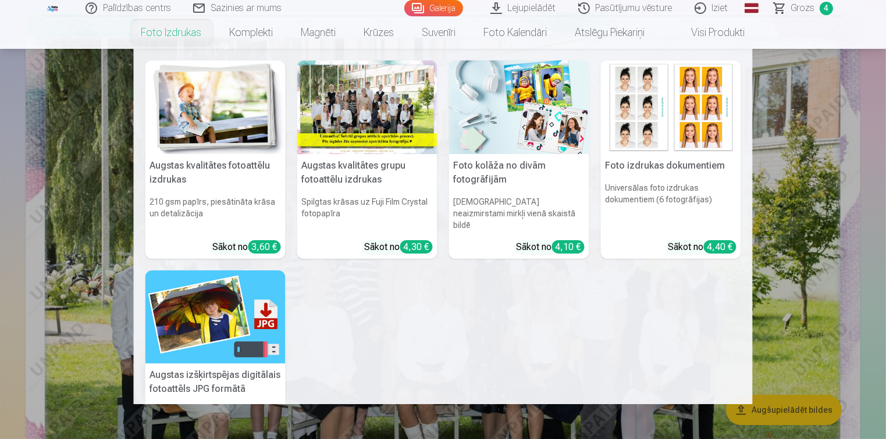
click at [315, 173] on h5 "Augstas kvalitātes grupu fotoattēlu izdrukas" at bounding box center [367, 172] width 140 height 37
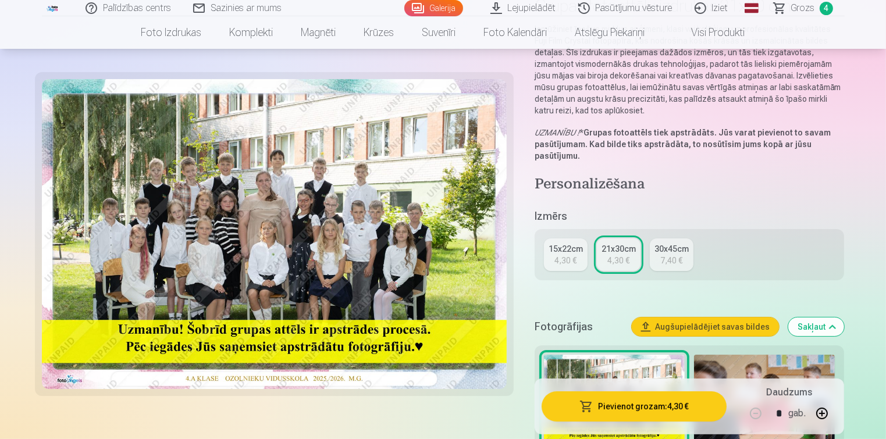
scroll to position [233, 0]
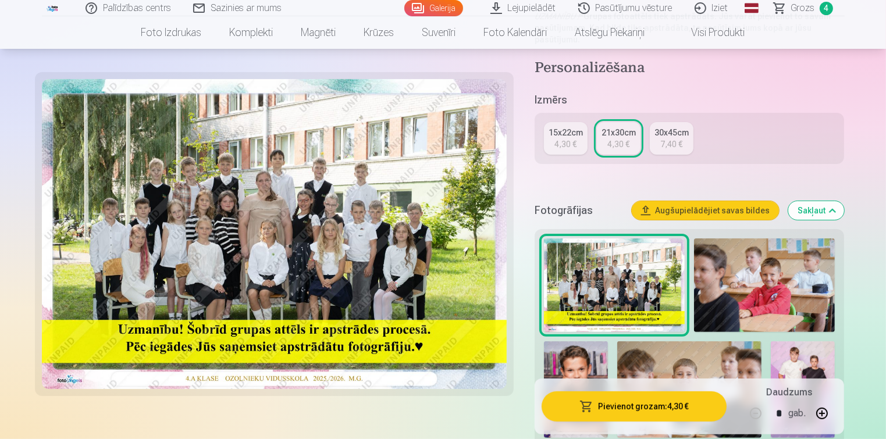
click at [573, 127] on div "15x22cm" at bounding box center [566, 133] width 34 height 12
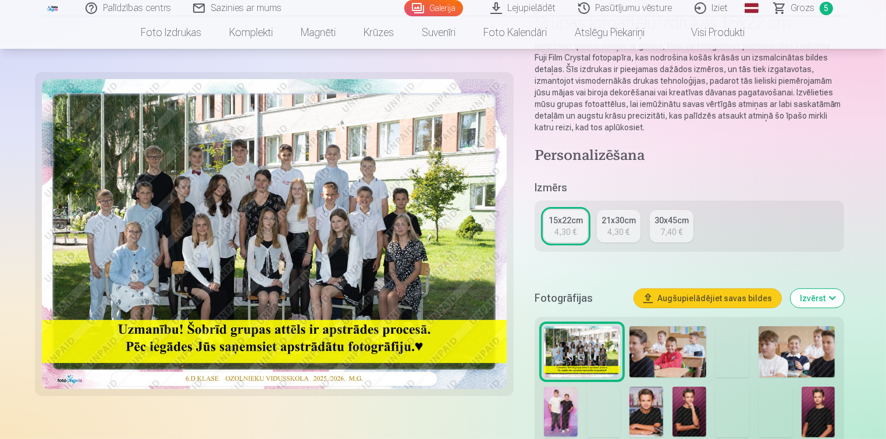
scroll to position [116, 0]
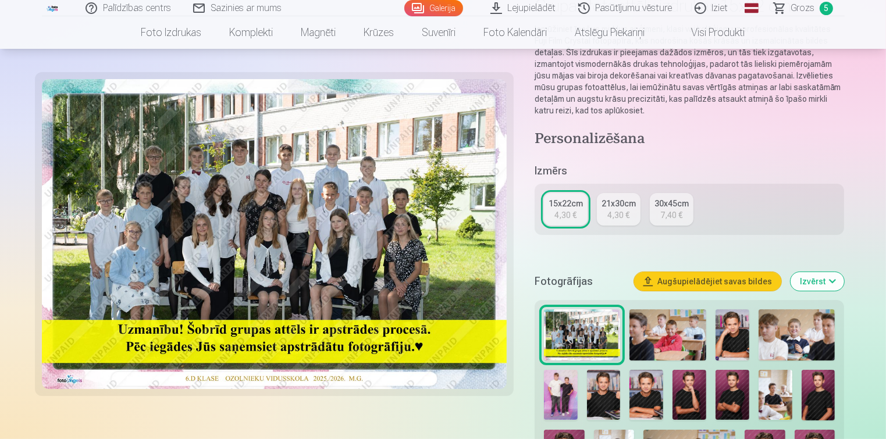
click at [617, 205] on div "21x30cm" at bounding box center [619, 204] width 34 height 12
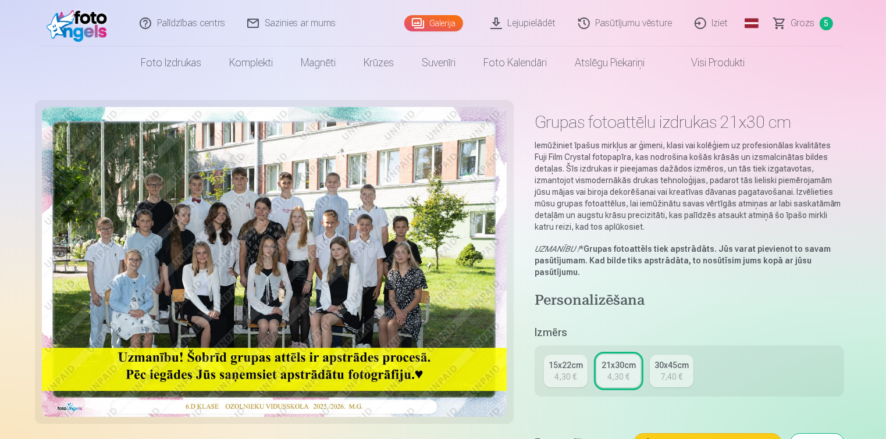
click at [561, 368] on div "15x22cm" at bounding box center [566, 366] width 34 height 12
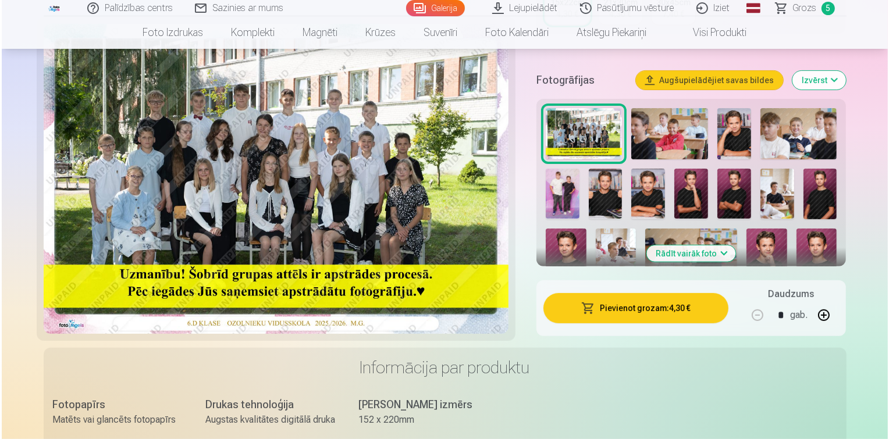
scroll to position [349, 0]
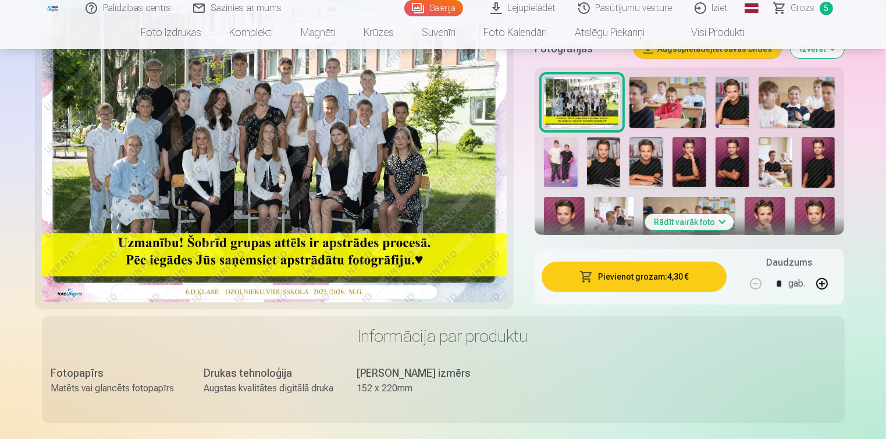
click at [624, 282] on button "Pievienot grozam : 4,30 €" at bounding box center [635, 277] width 186 height 30
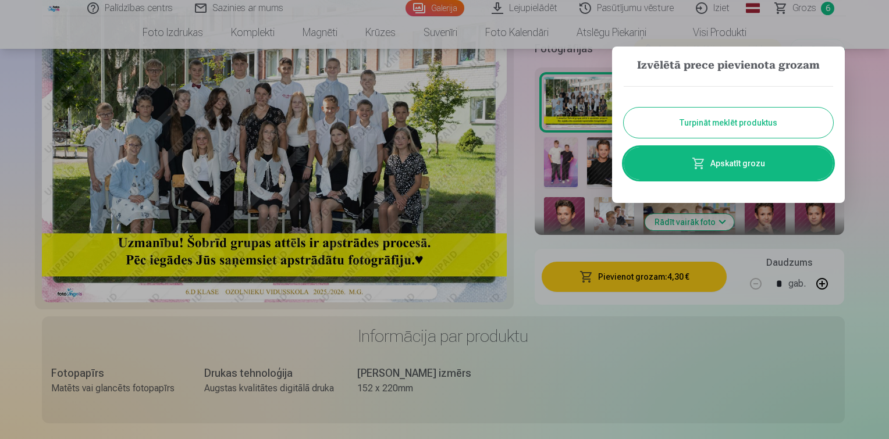
click at [762, 154] on link "Apskatīt grozu" at bounding box center [728, 163] width 209 height 33
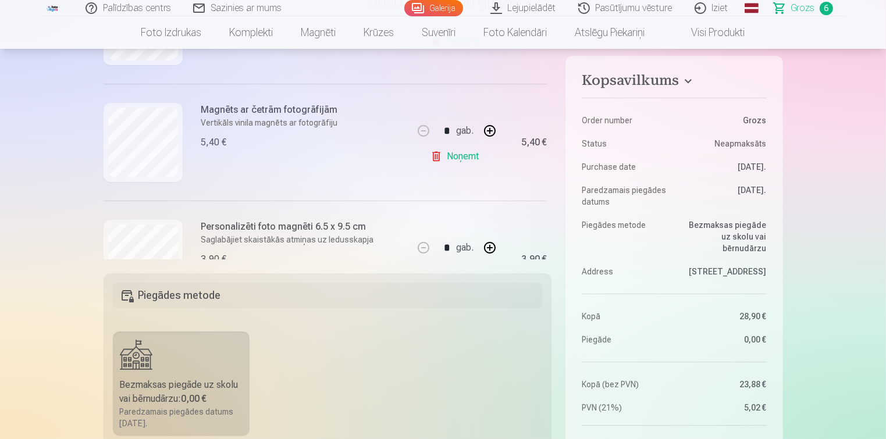
scroll to position [175, 0]
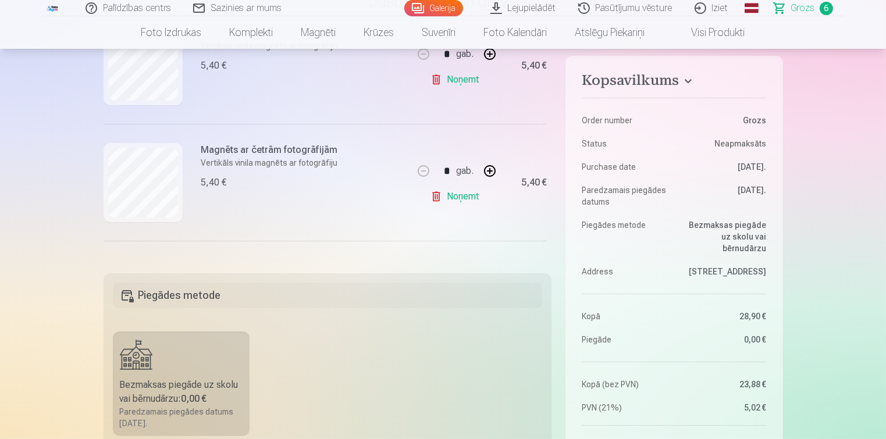
click at [456, 79] on link "Noņemt" at bounding box center [457, 79] width 53 height 23
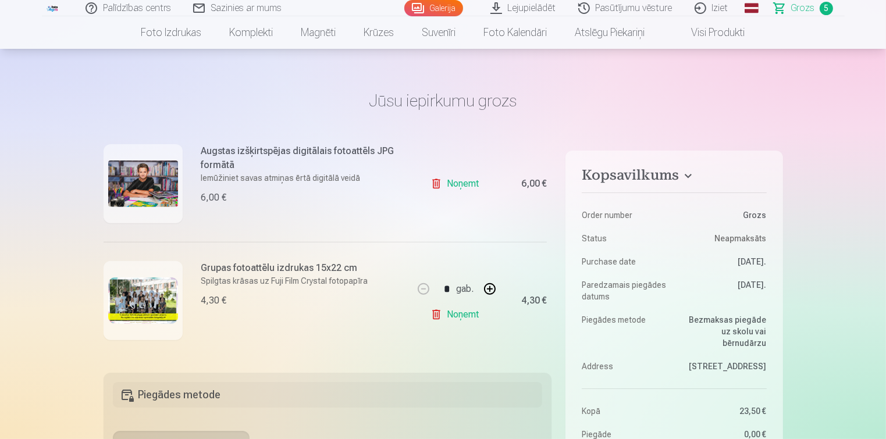
scroll to position [0, 0]
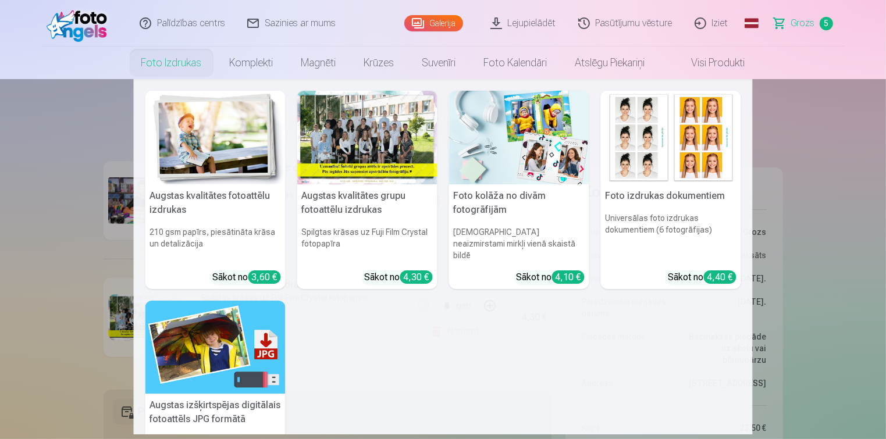
click at [196, 394] on h5 "Augstas izšķirtspējas digitālais fotoattēls JPG formātā" at bounding box center [215, 412] width 140 height 37
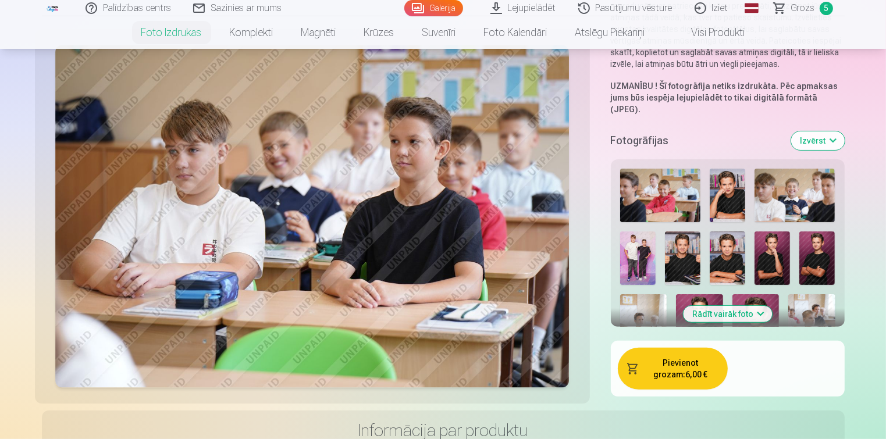
scroll to position [233, 0]
click at [733, 306] on button "Rādīt vairāk foto" at bounding box center [727, 314] width 89 height 16
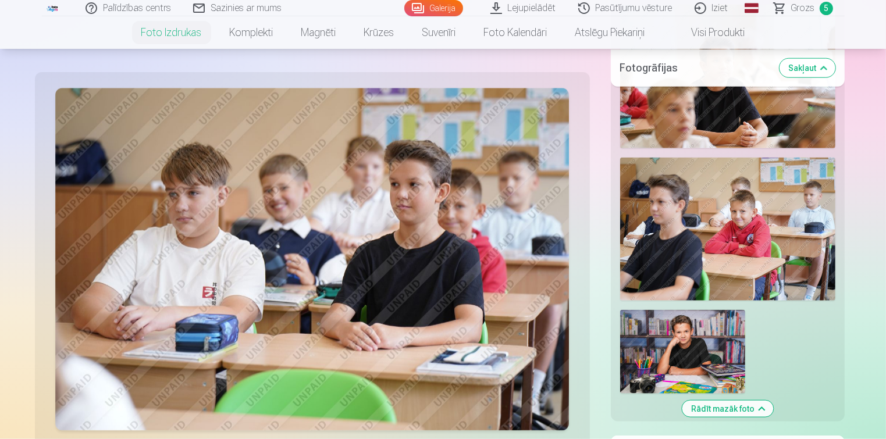
scroll to position [1280, 0]
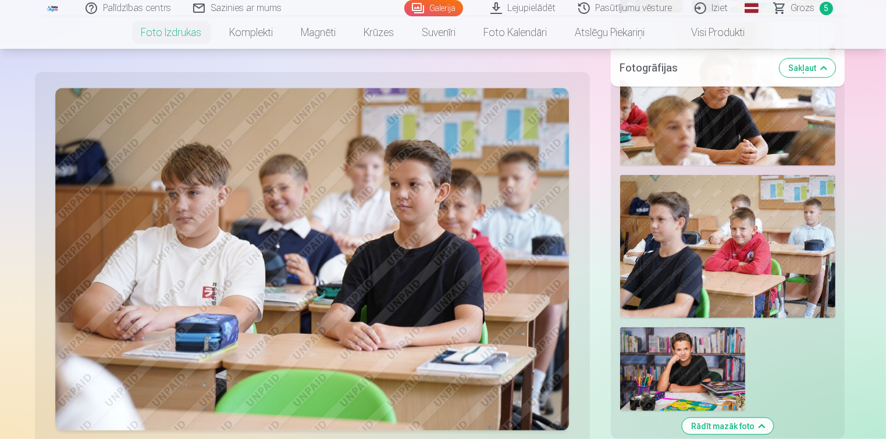
click at [671, 363] on img at bounding box center [683, 370] width 126 height 84
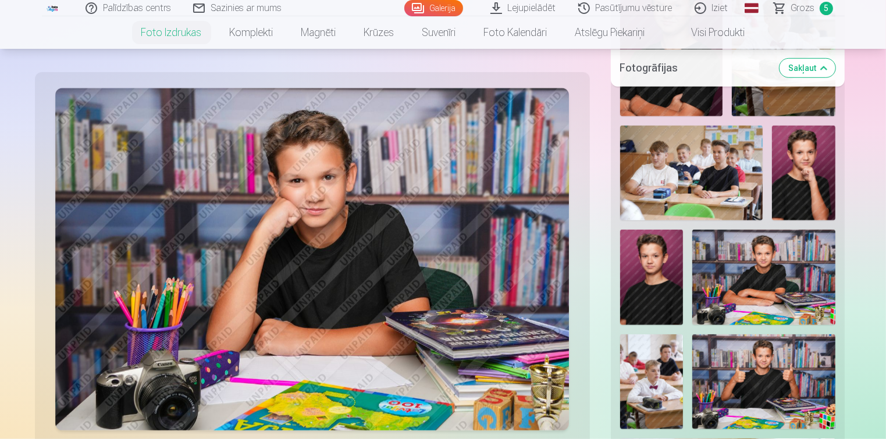
scroll to position [815, 0]
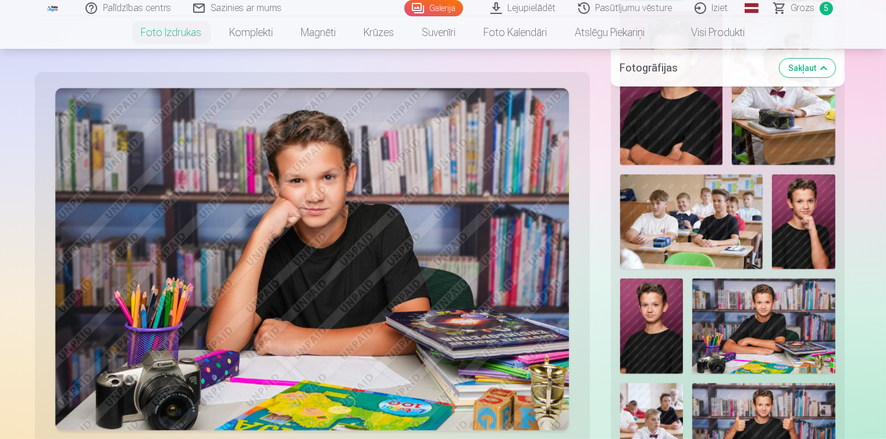
click at [660, 303] on img at bounding box center [651, 326] width 63 height 95
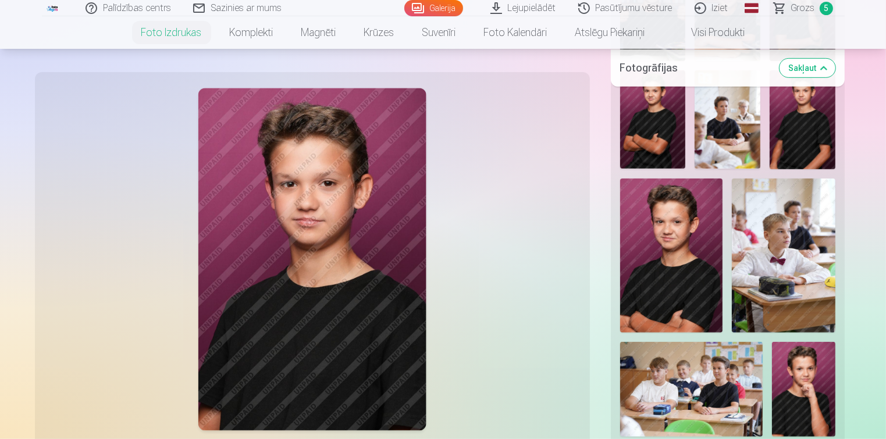
scroll to position [640, 0]
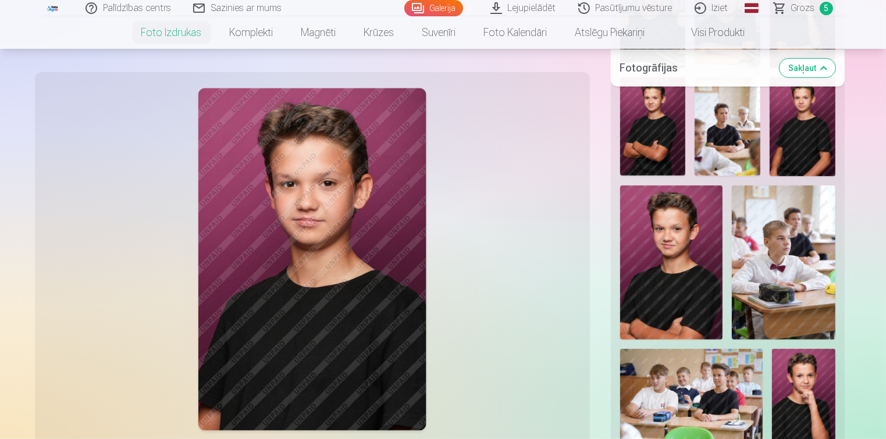
click at [673, 278] on img at bounding box center [671, 263] width 103 height 154
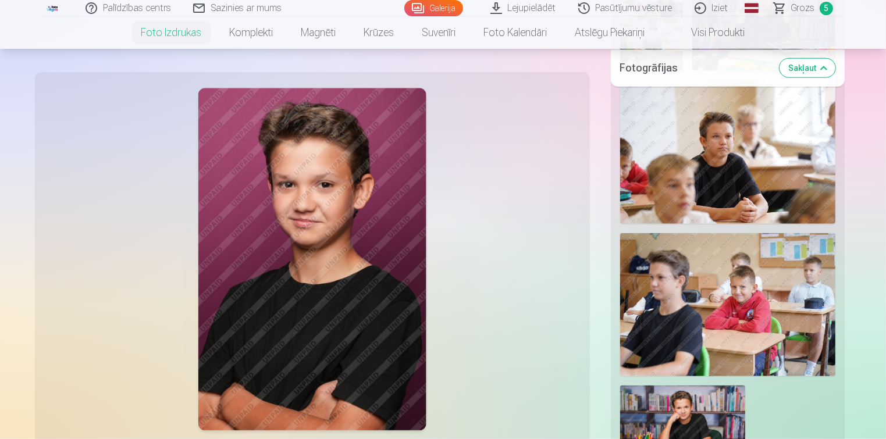
scroll to position [873, 0]
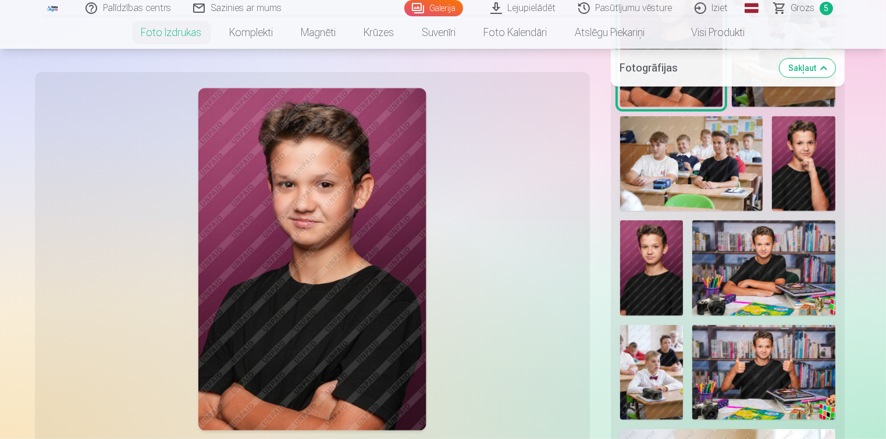
click at [802, 6] on span "Grozs" at bounding box center [803, 8] width 24 height 14
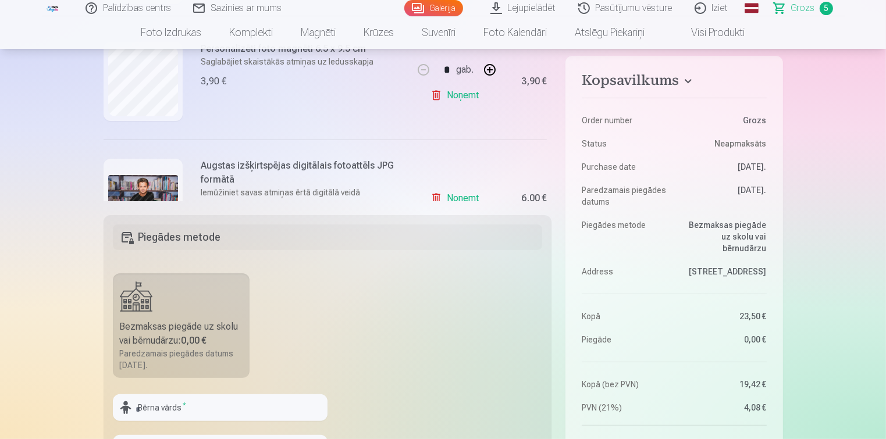
scroll to position [393, 0]
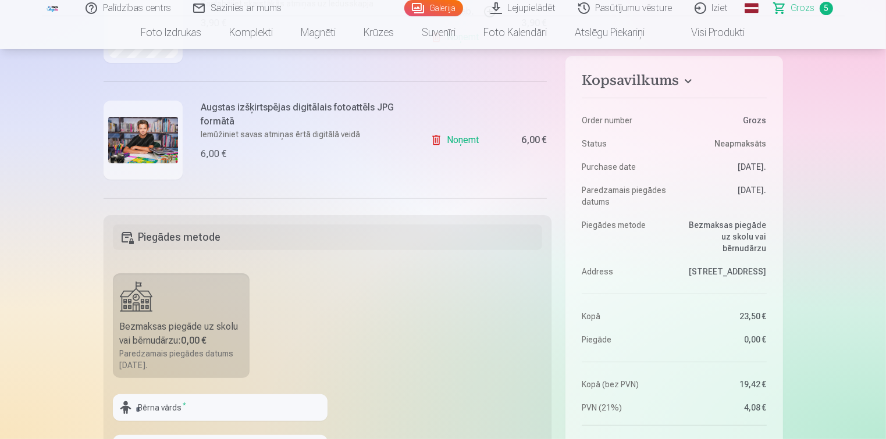
click at [464, 140] on link "Noņemt" at bounding box center [457, 140] width 53 height 23
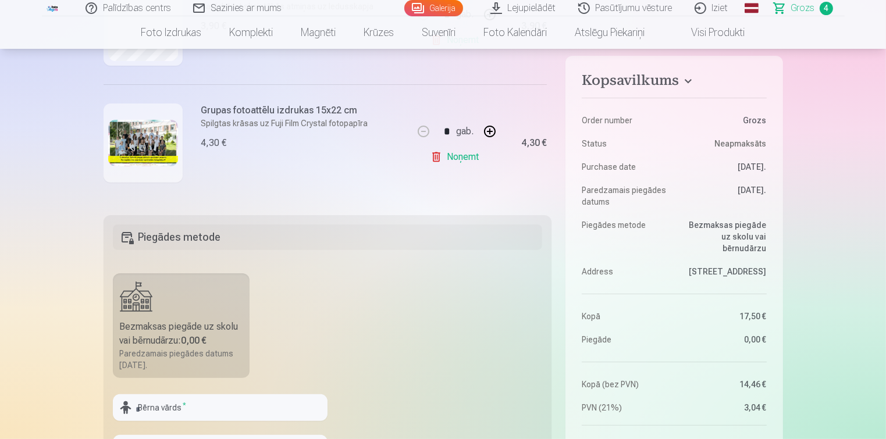
scroll to position [392, 0]
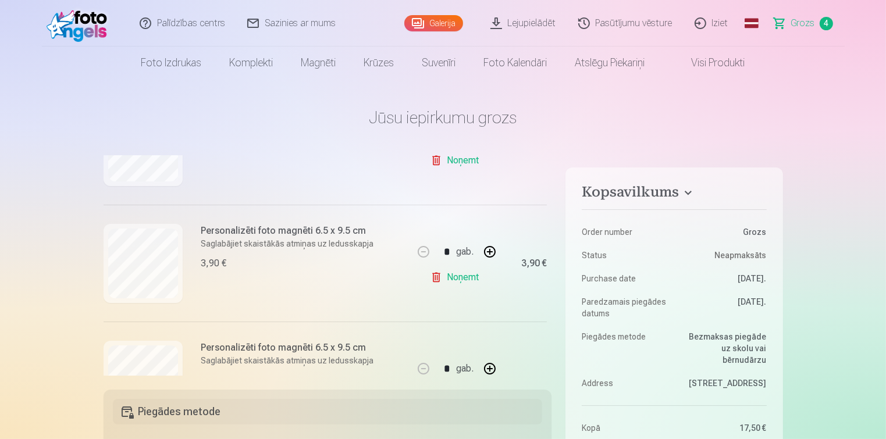
scroll to position [116, 0]
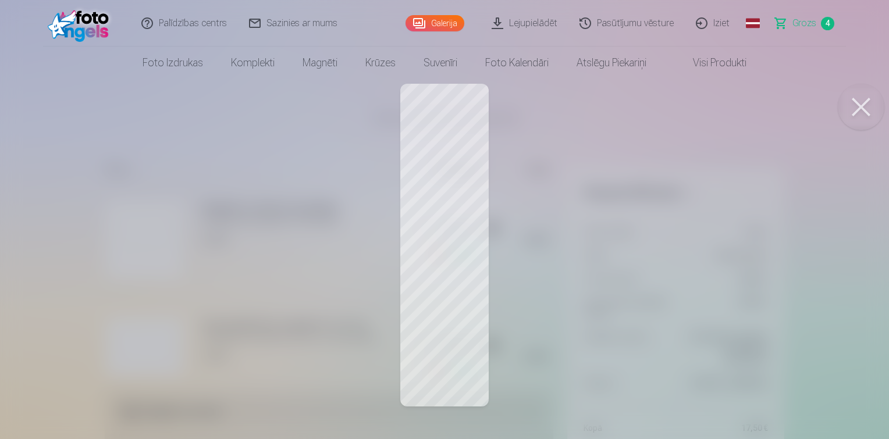
click at [866, 98] on button at bounding box center [861, 107] width 47 height 47
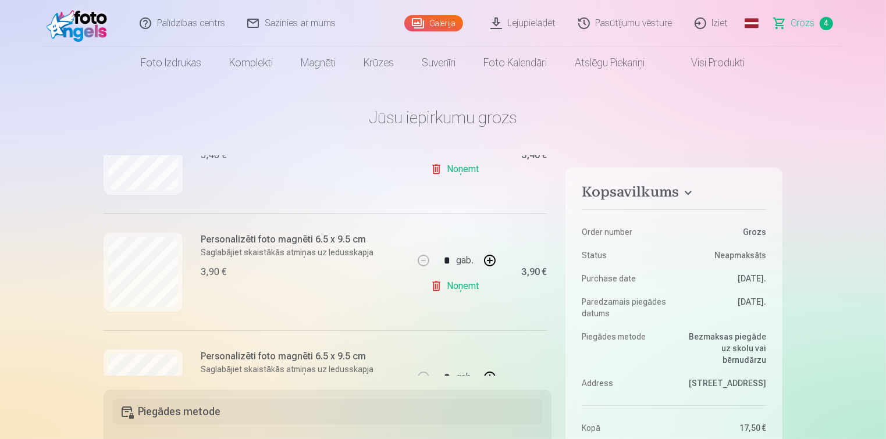
scroll to position [233, 0]
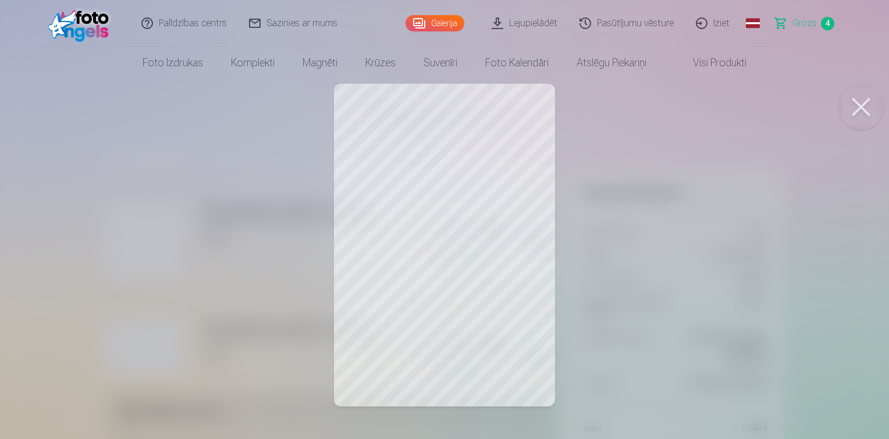
click at [848, 100] on button at bounding box center [861, 107] width 47 height 47
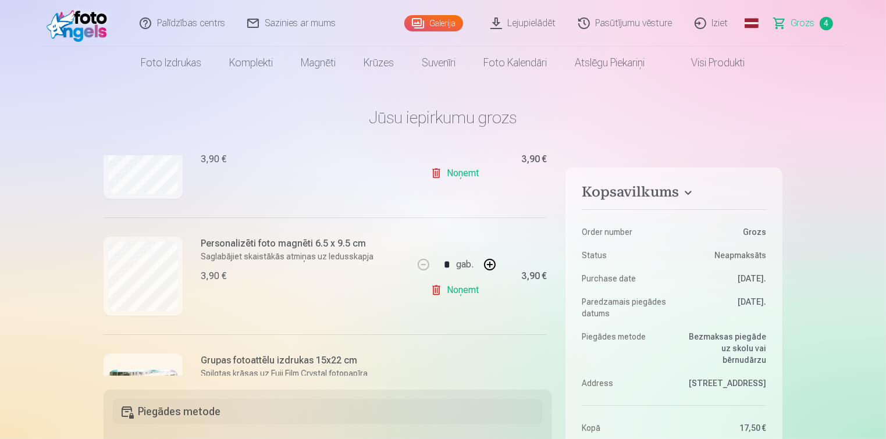
scroll to position [349, 0]
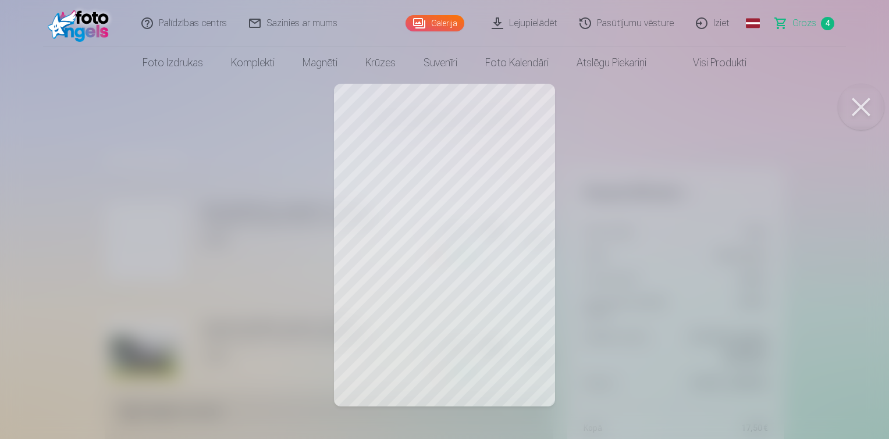
click at [859, 106] on button at bounding box center [861, 107] width 47 height 47
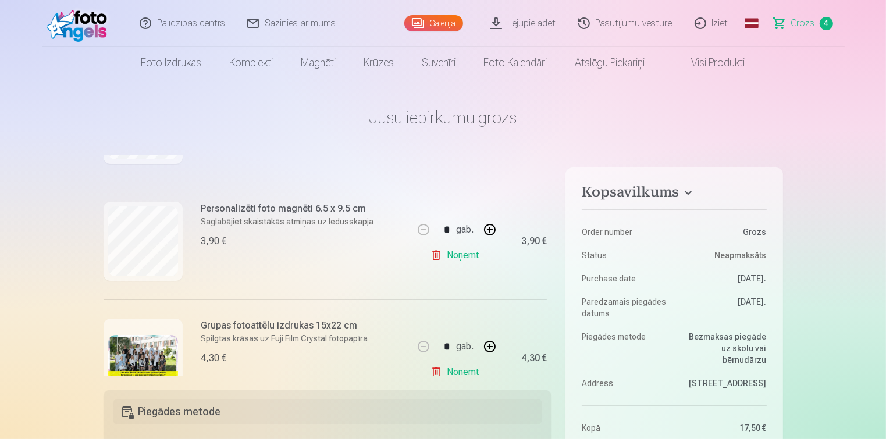
click at [815, 21] on link "Grozs 4" at bounding box center [803, 23] width 81 height 47
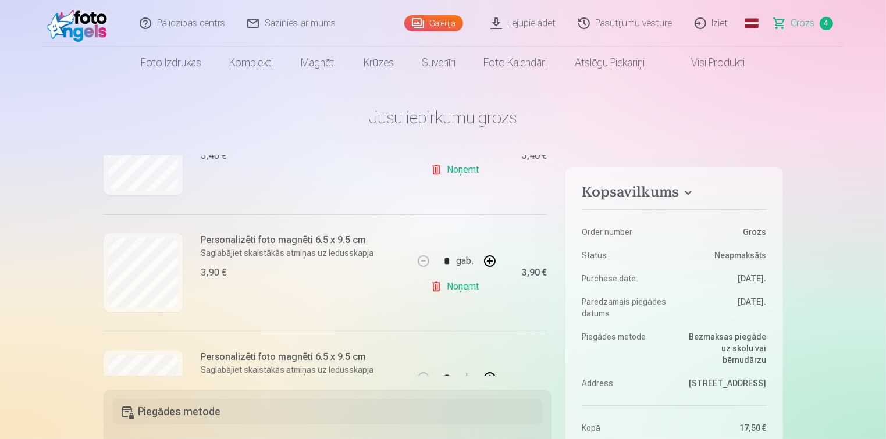
scroll to position [392, 0]
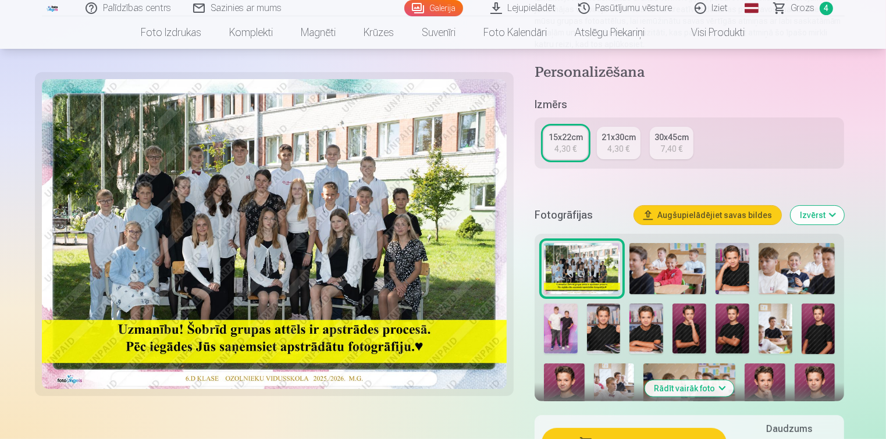
scroll to position [233, 0]
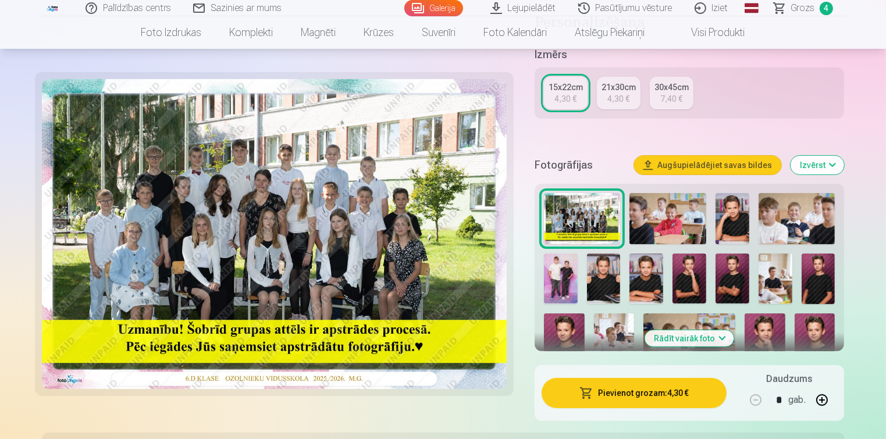
click at [598, 396] on button "Pievienot grozam : 4,30 €" at bounding box center [635, 393] width 186 height 30
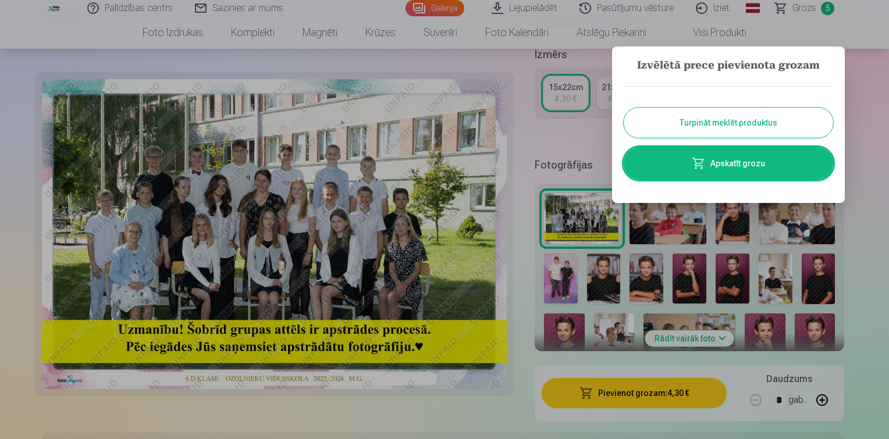
click at [734, 166] on link "Apskatīt grozu" at bounding box center [728, 163] width 209 height 33
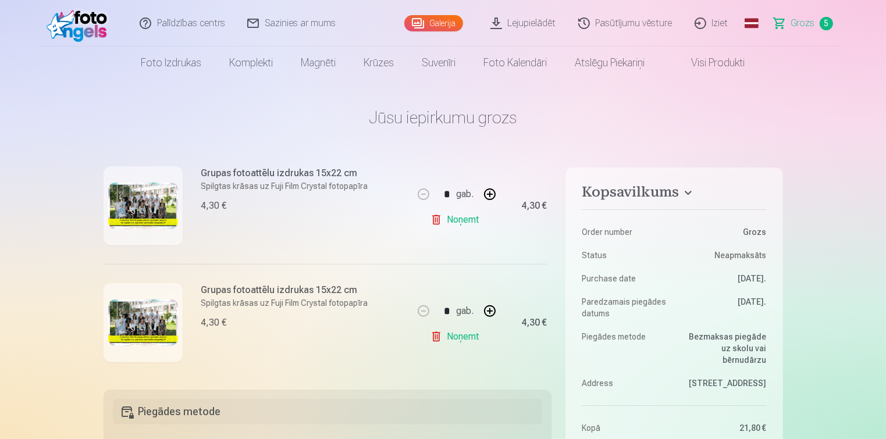
scroll to position [509, 0]
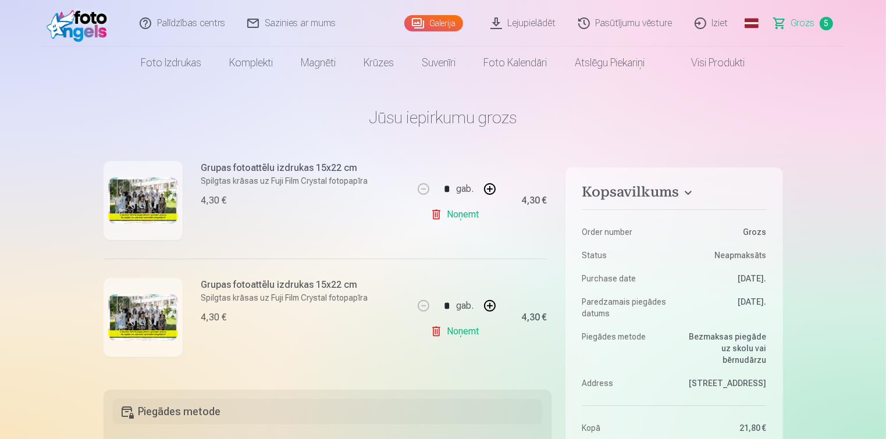
click at [149, 314] on img at bounding box center [143, 317] width 70 height 47
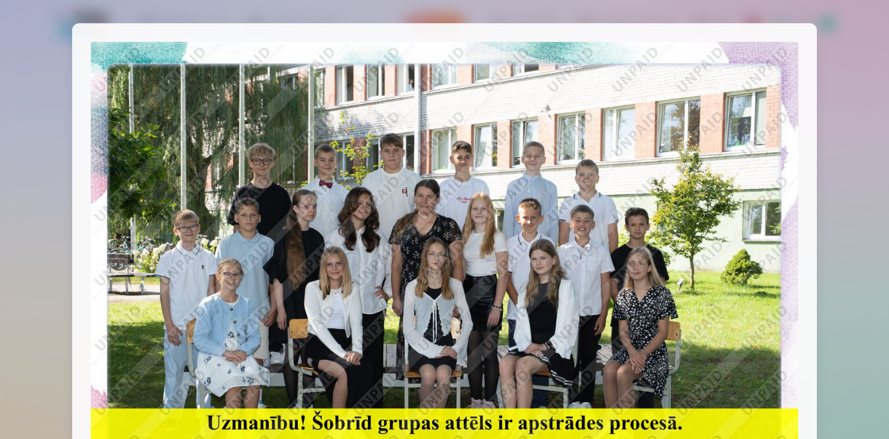
click at [33, 242] on div at bounding box center [444, 219] width 889 height 439
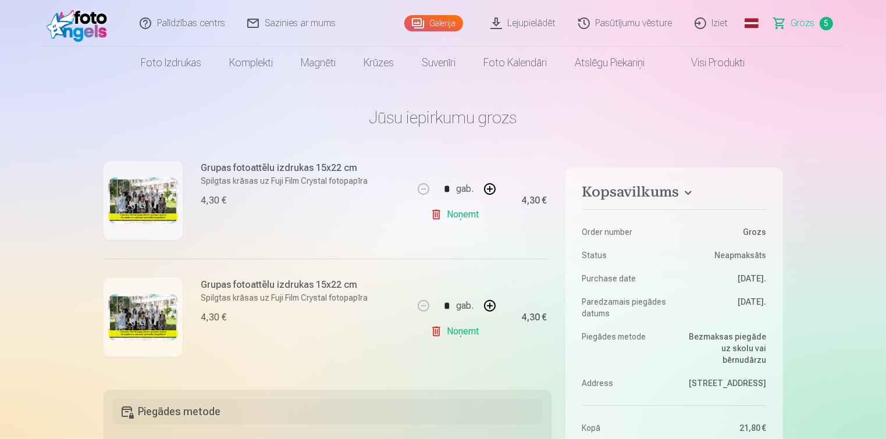
click at [149, 207] on img at bounding box center [143, 200] width 70 height 47
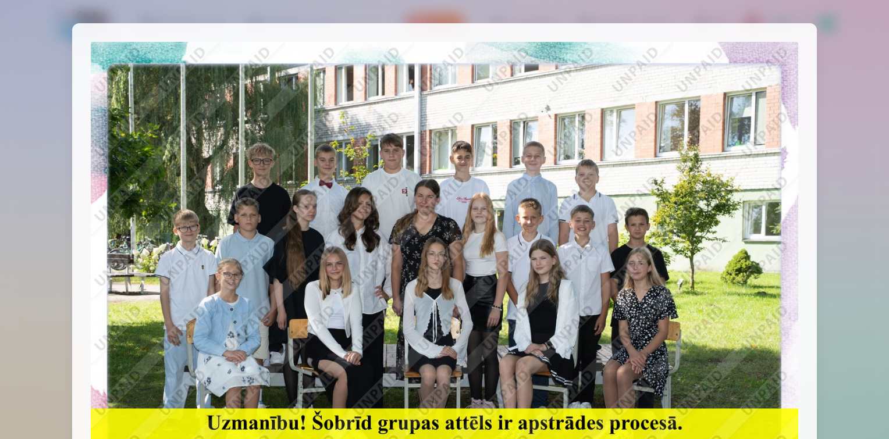
click at [19, 215] on div at bounding box center [444, 219] width 889 height 439
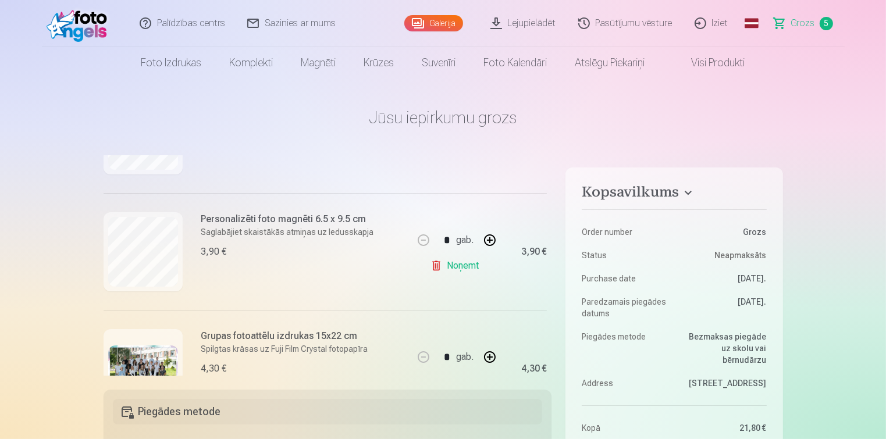
scroll to position [335, 0]
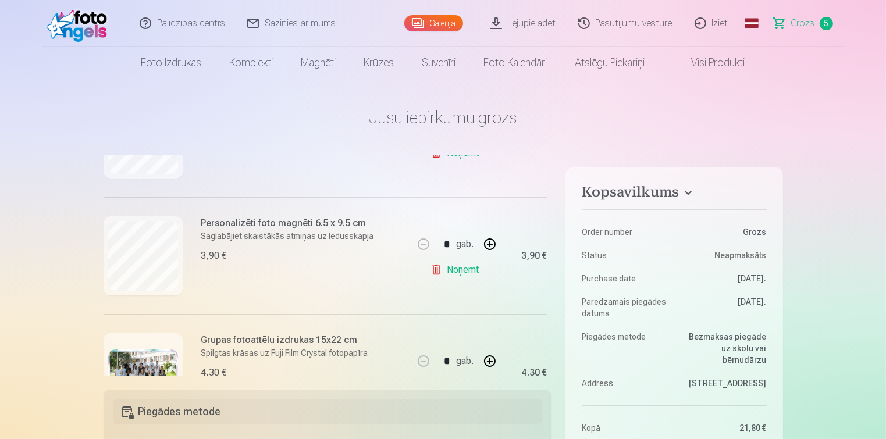
click at [443, 18] on link "Galerija" at bounding box center [433, 23] width 59 height 16
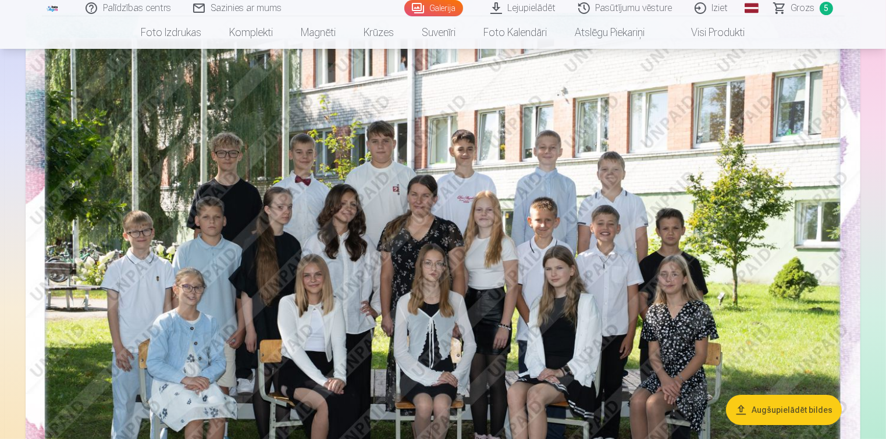
scroll to position [116, 0]
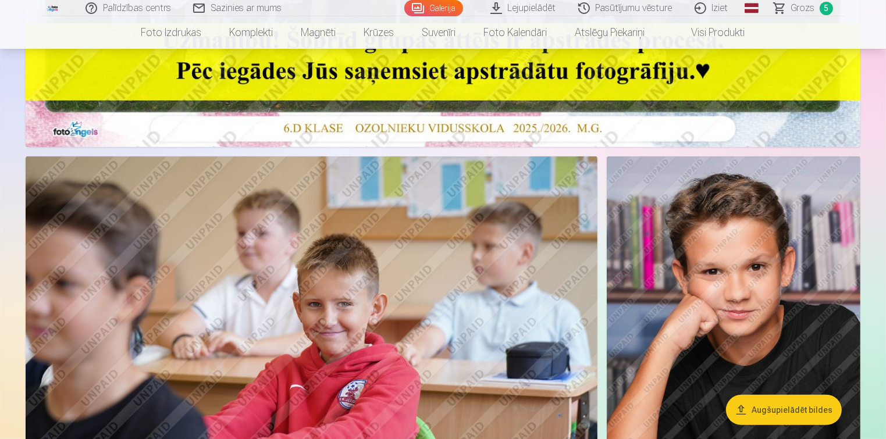
scroll to position [640, 0]
